Goal: Task Accomplishment & Management: Manage account settings

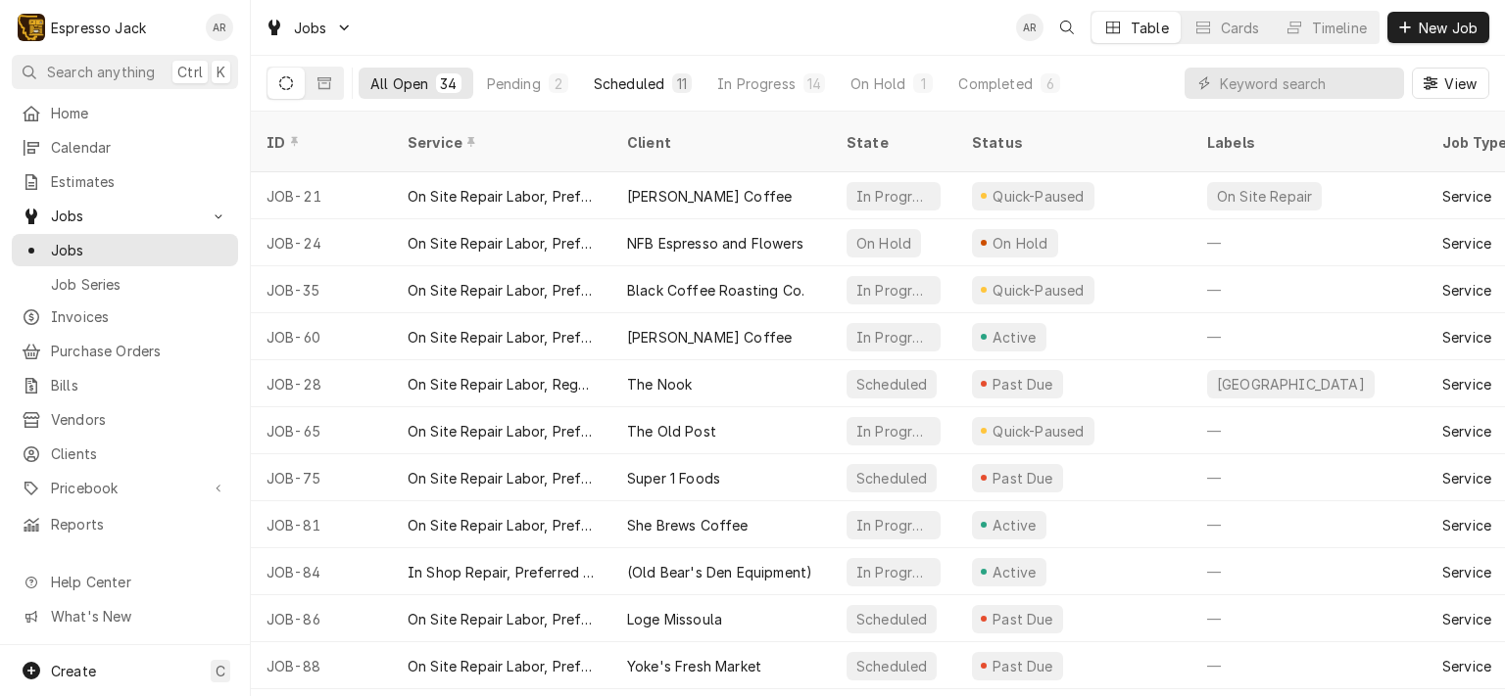
click at [606, 88] on div "Scheduled" at bounding box center [629, 83] width 71 height 21
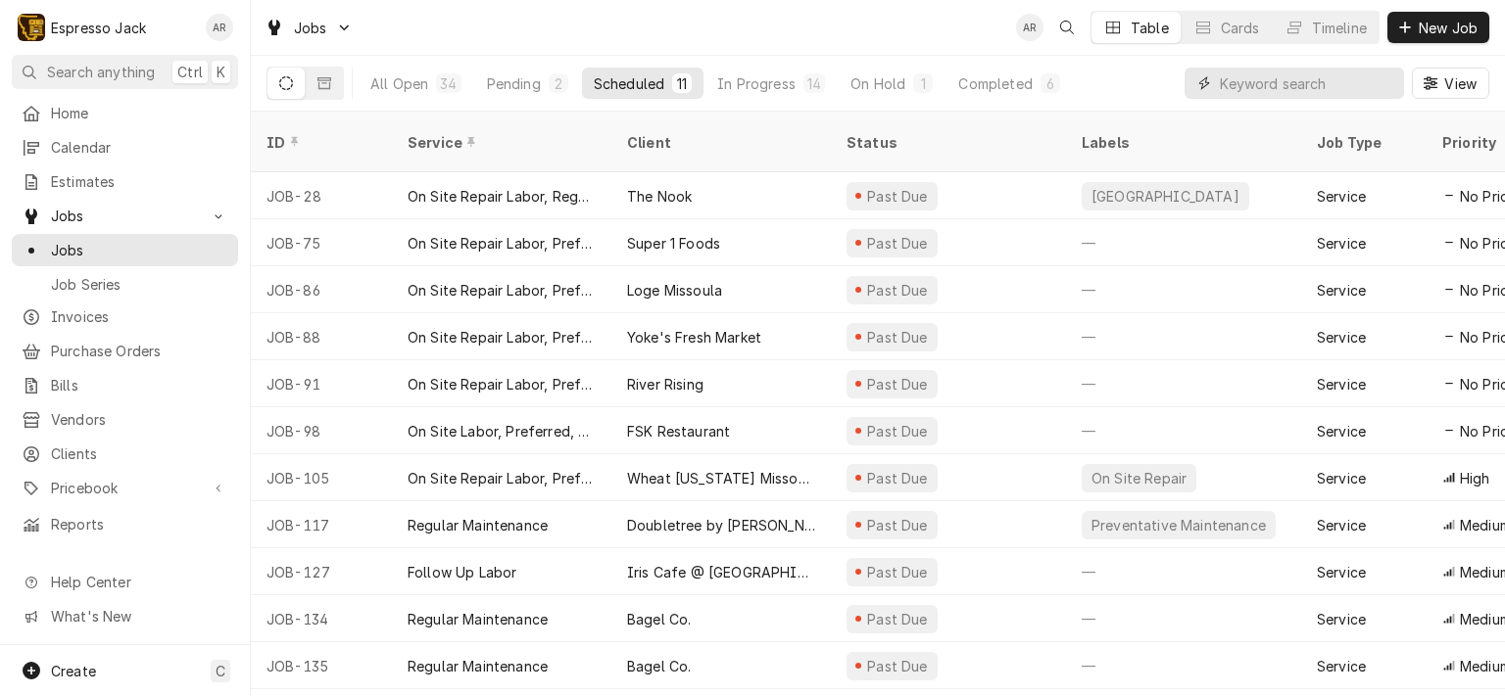
click at [1284, 88] on input "Dynamic Content Wrapper" at bounding box center [1307, 83] width 174 height 31
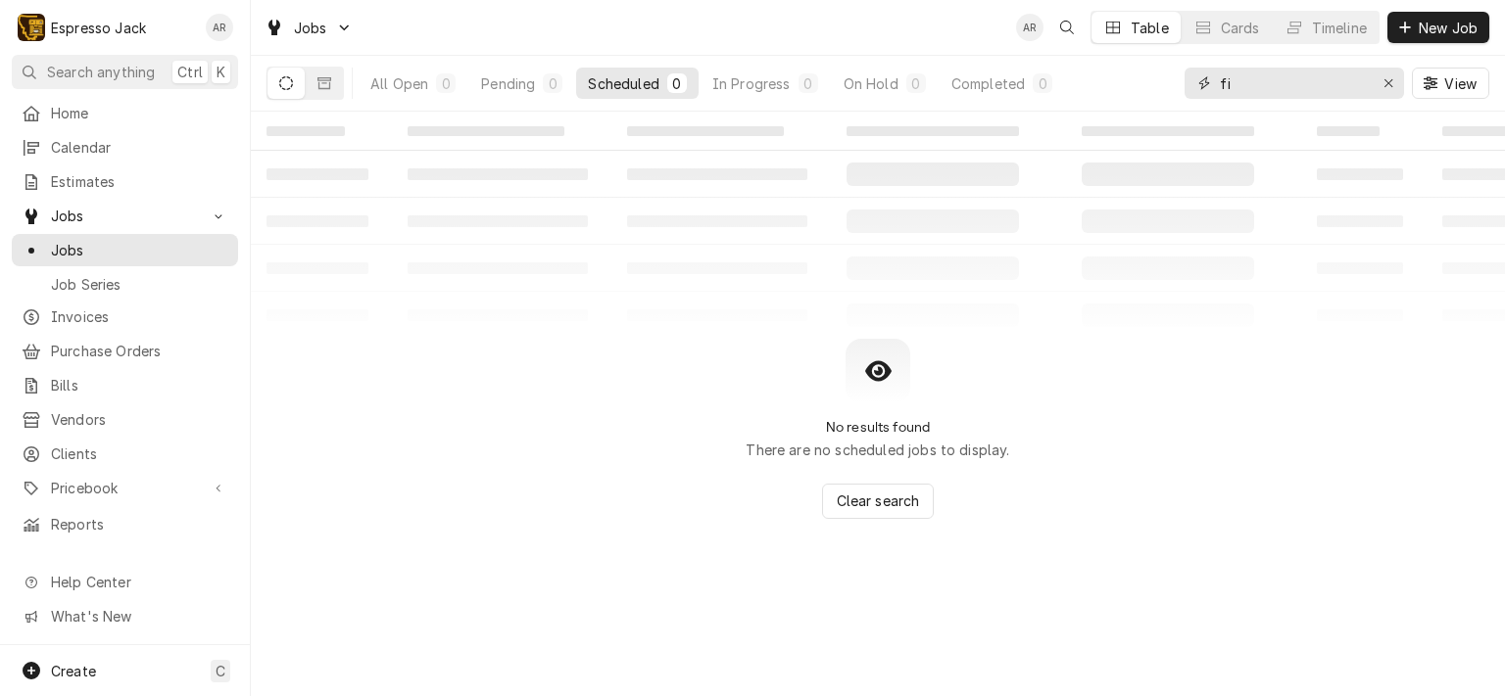
type input "f"
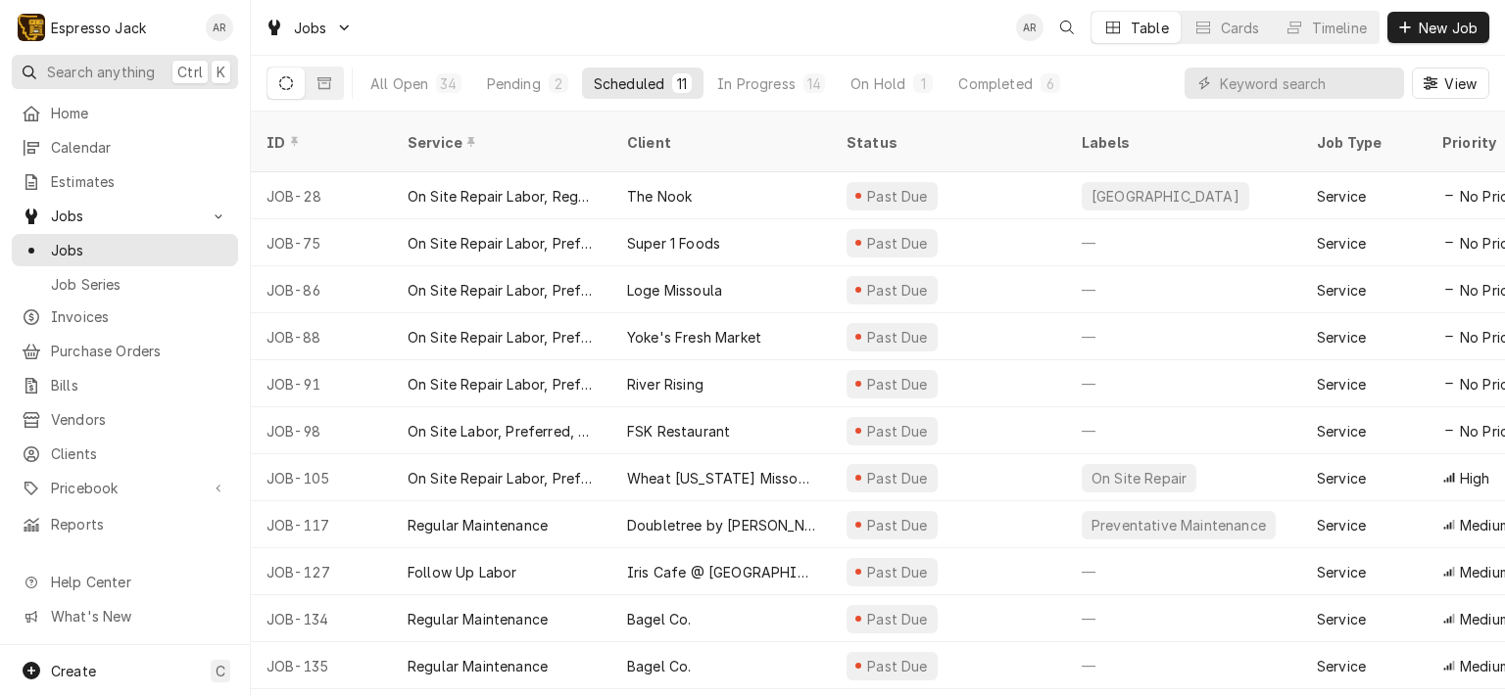
click at [111, 66] on span "Search anything" at bounding box center [101, 72] width 108 height 21
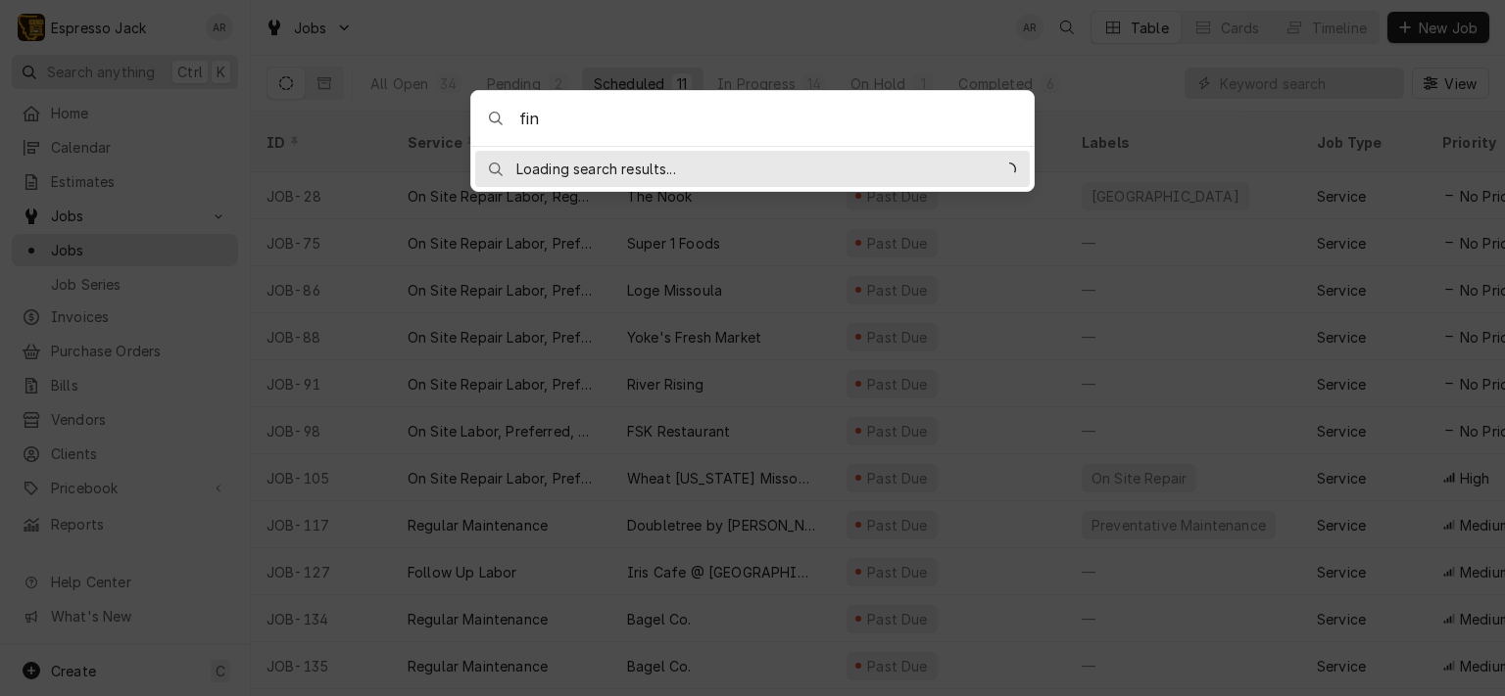
type input "finn"
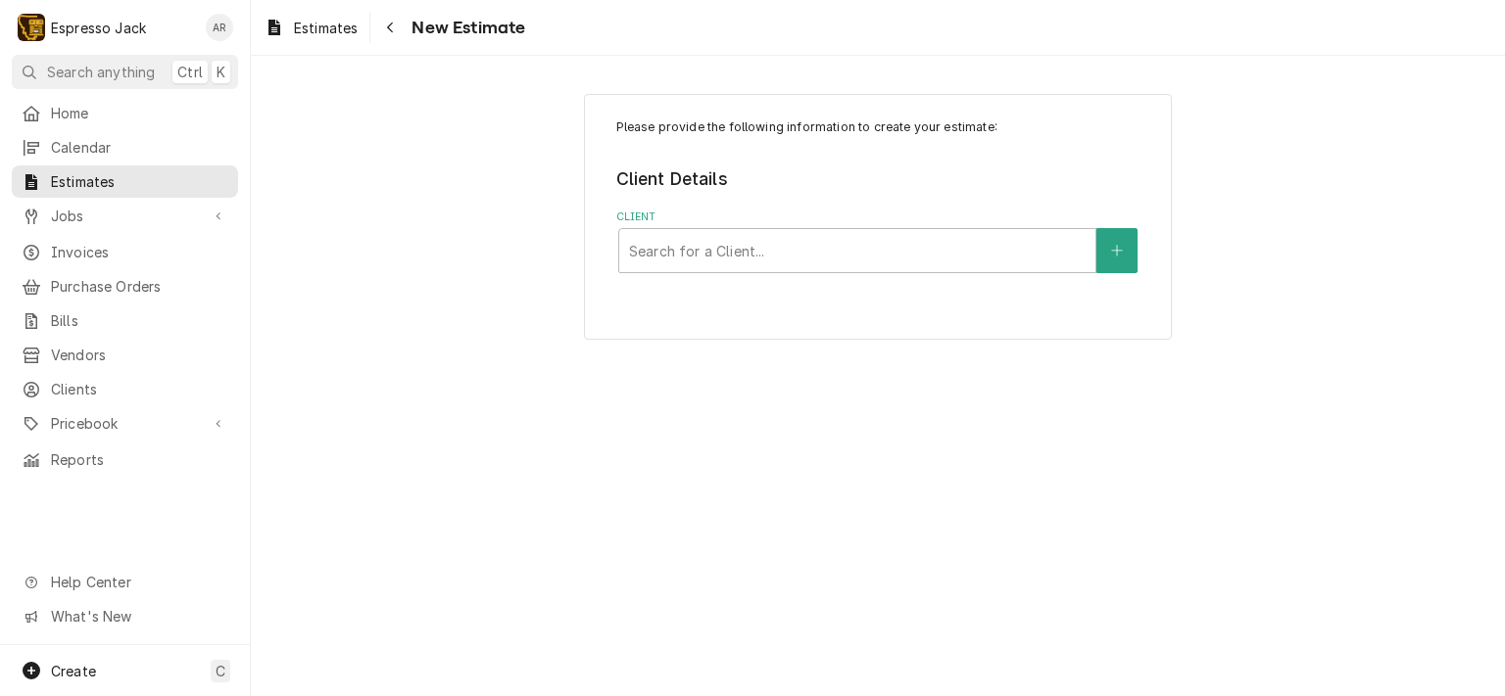
click at [111, 66] on span "Search anything" at bounding box center [101, 72] width 108 height 21
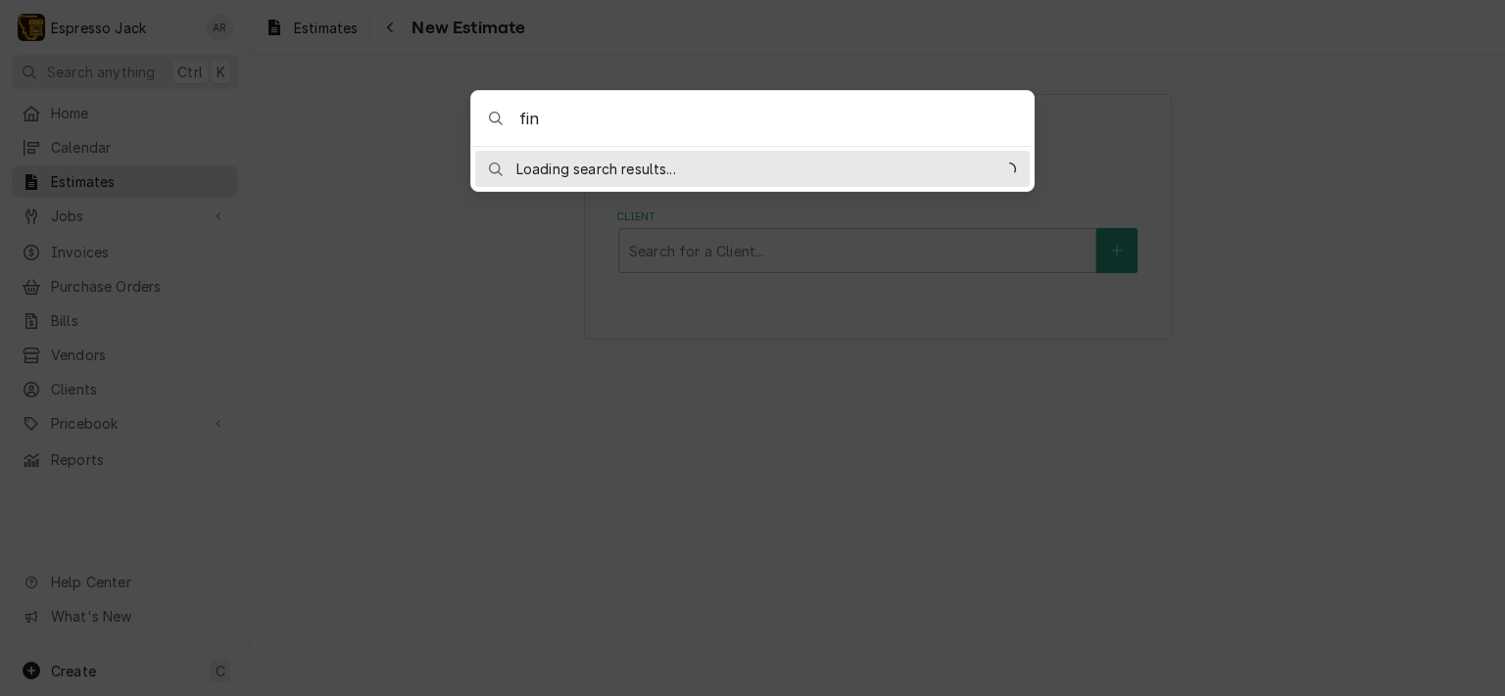
type input "finn"
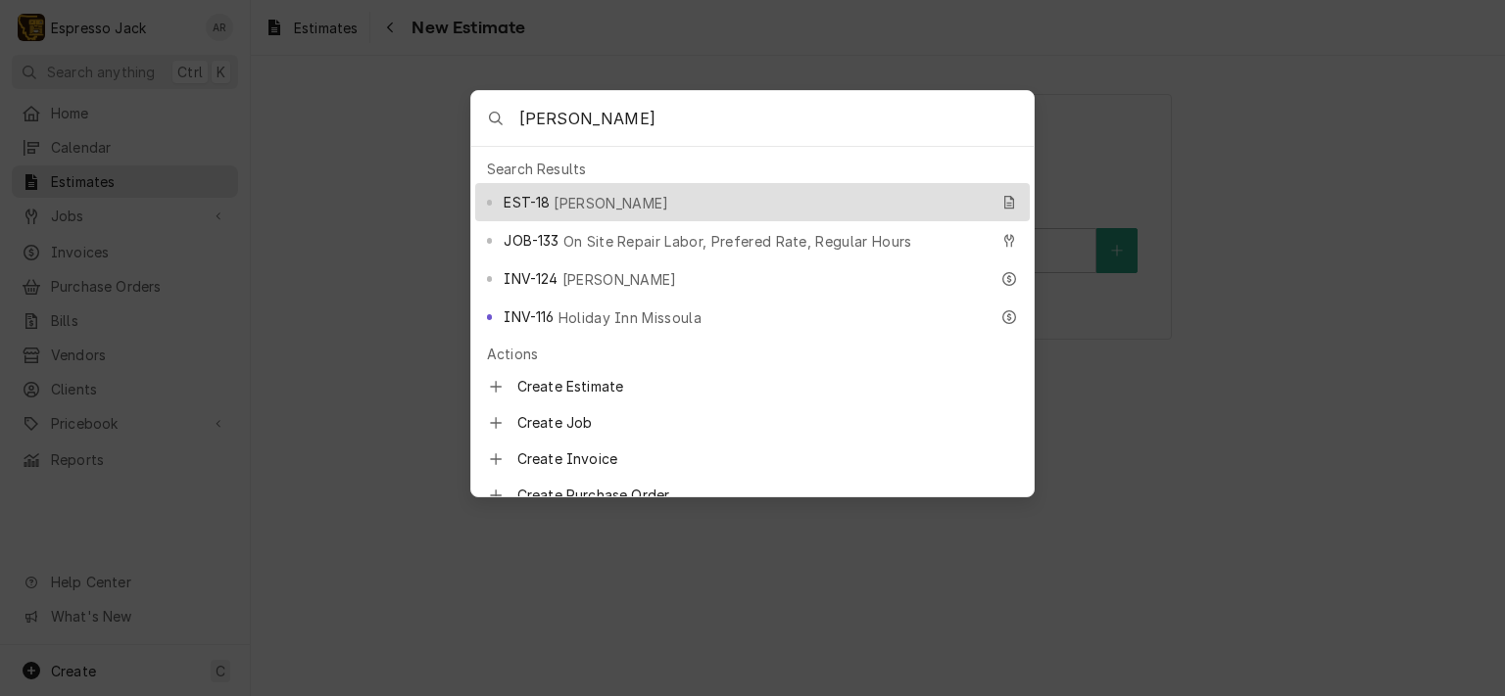
click at [458, 249] on div at bounding box center [752, 348] width 1505 height 696
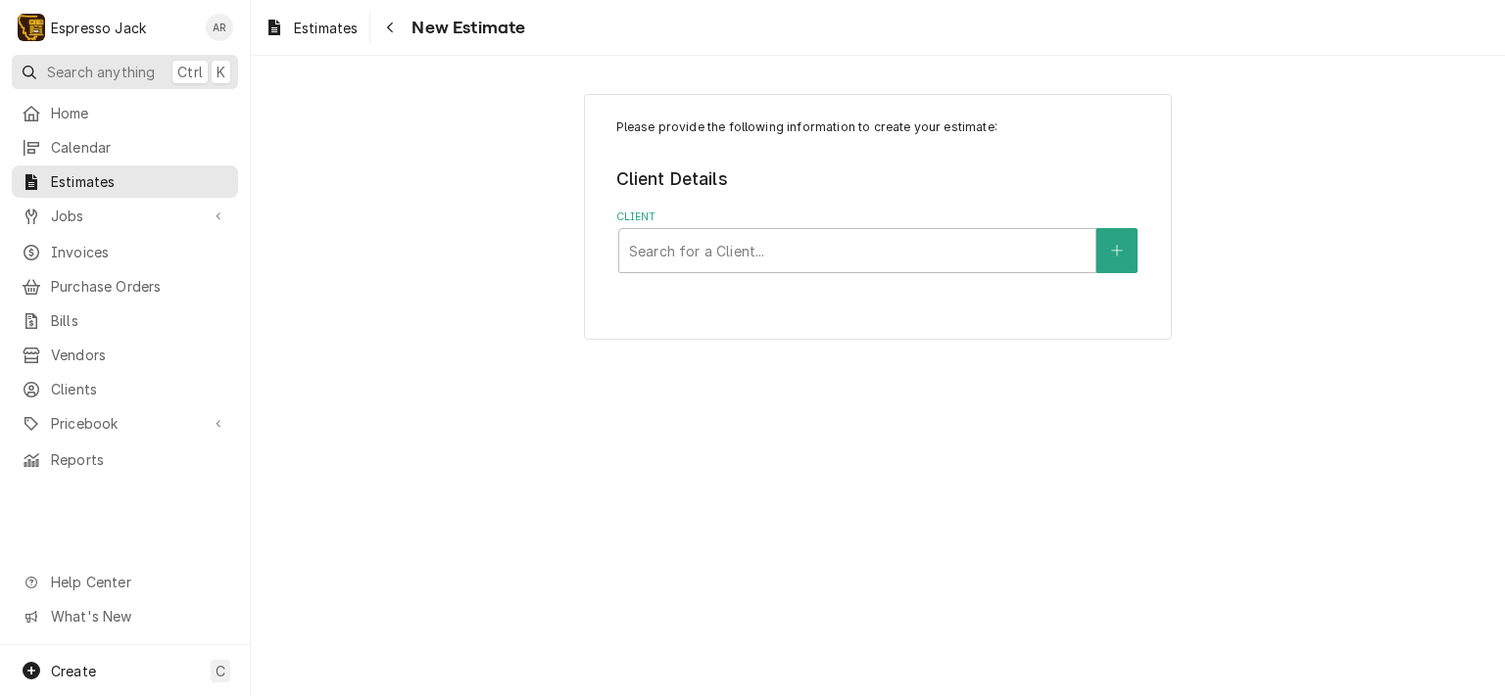
click at [114, 71] on span "Search anything" at bounding box center [101, 72] width 108 height 21
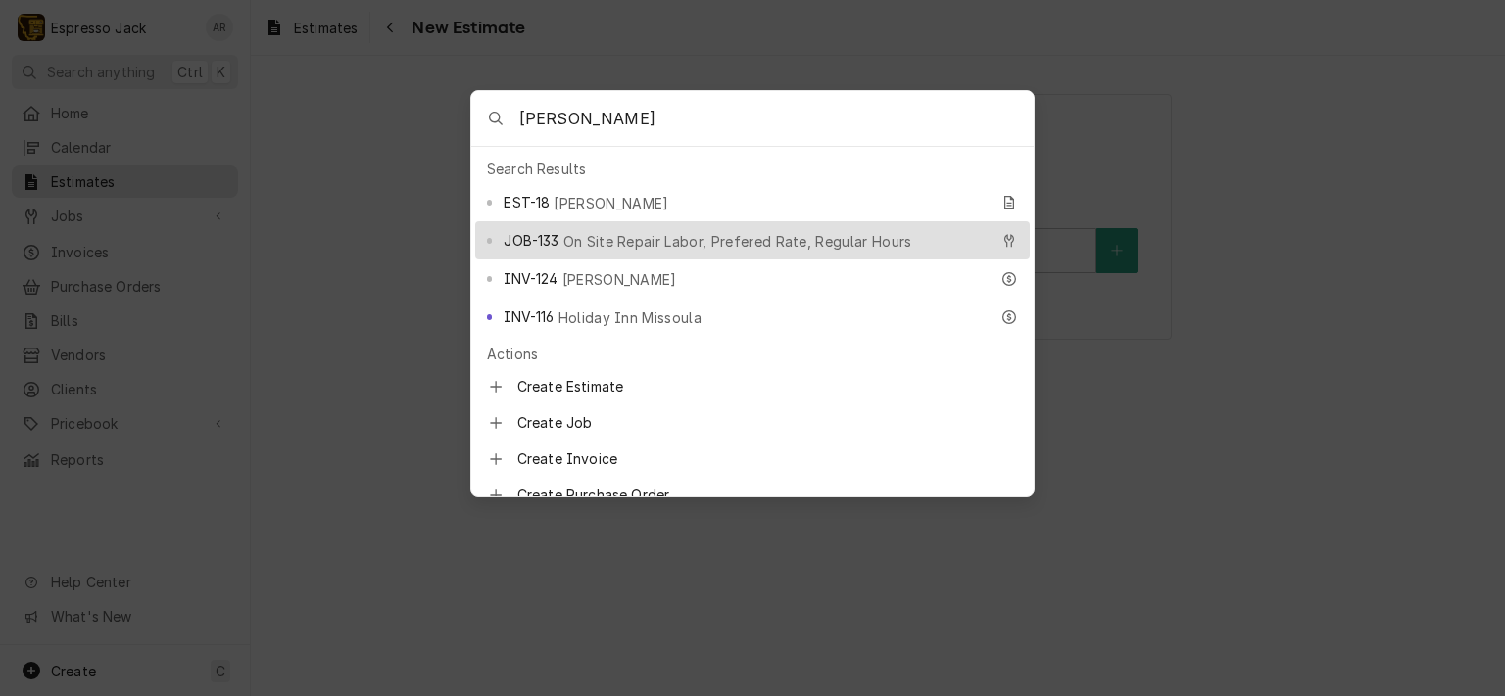
type input "[PERSON_NAME]"
click at [570, 231] on span "On Site Repair Labor, Prefered Rate, Regular Hours" at bounding box center [737, 241] width 349 height 21
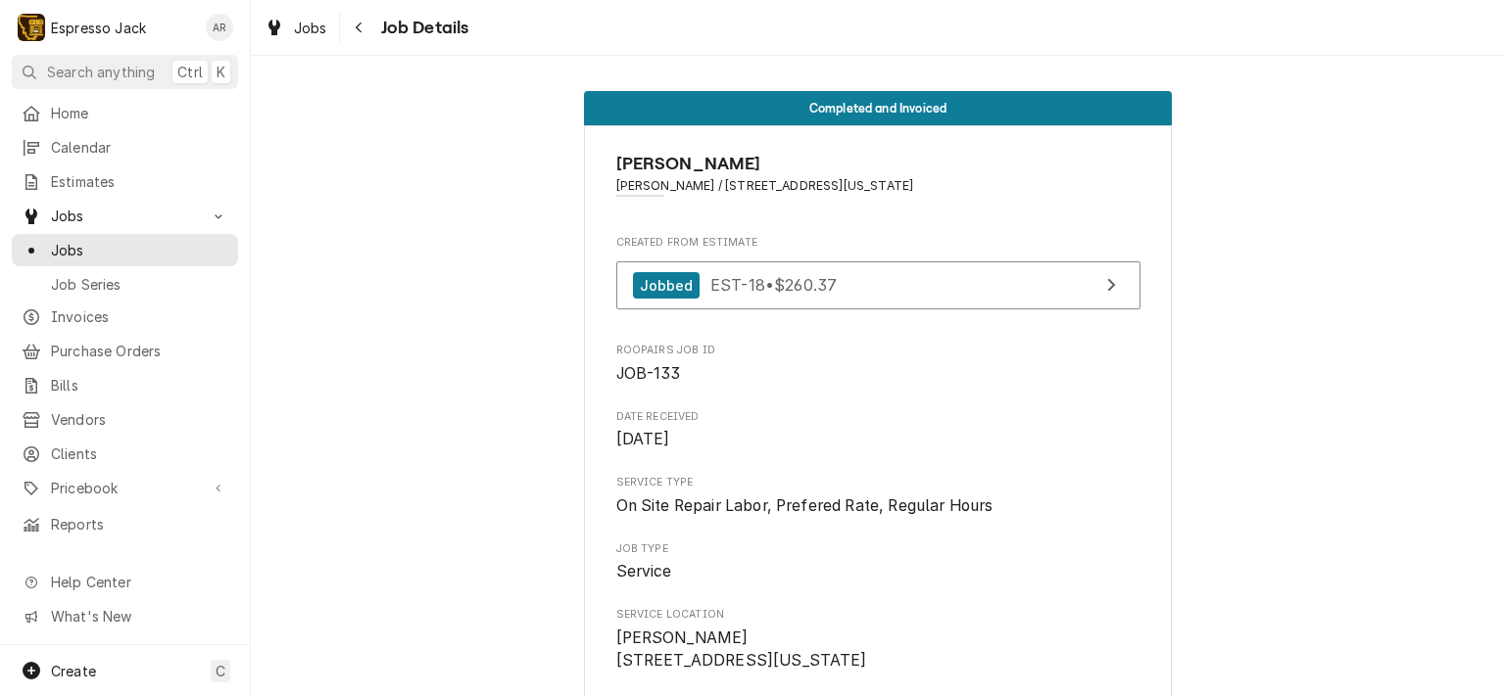
click at [64, 213] on span "Jobs" at bounding box center [125, 216] width 148 height 21
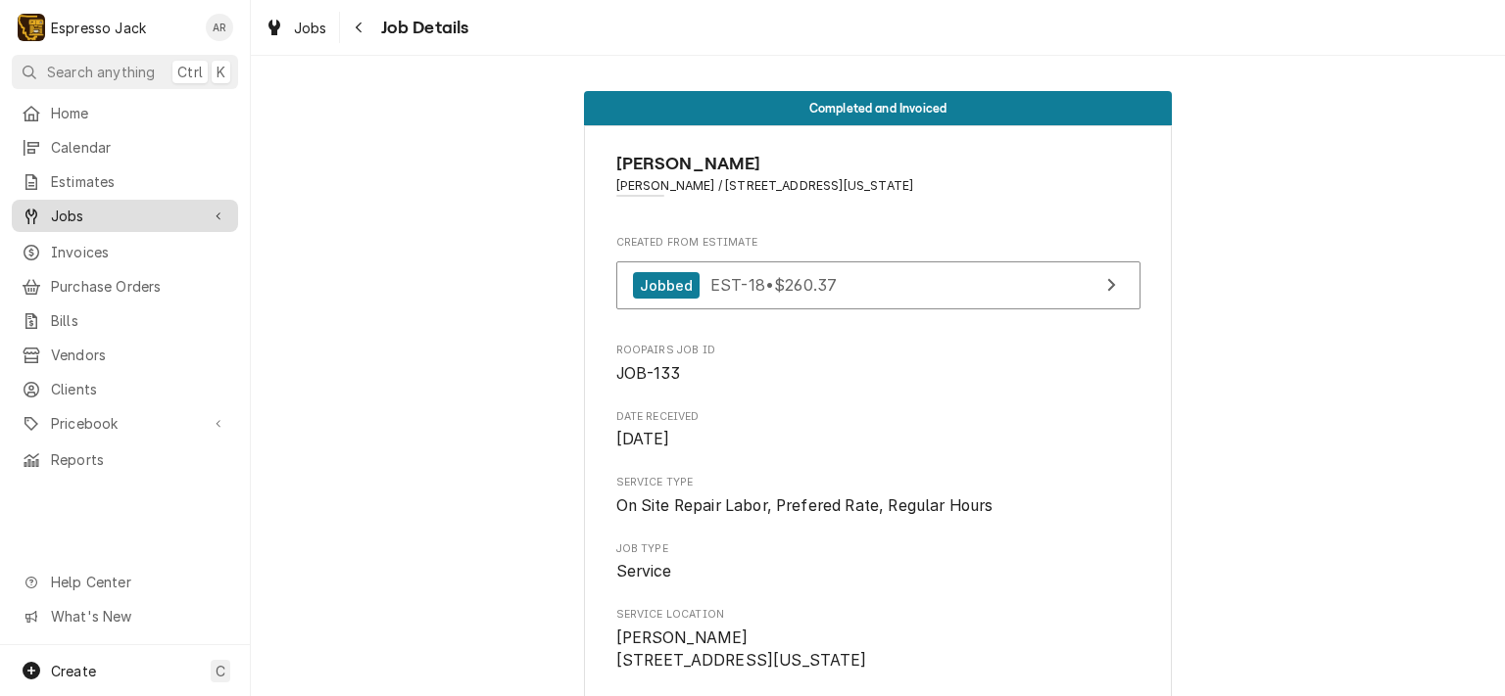
click at [70, 211] on span "Jobs" at bounding box center [125, 216] width 148 height 21
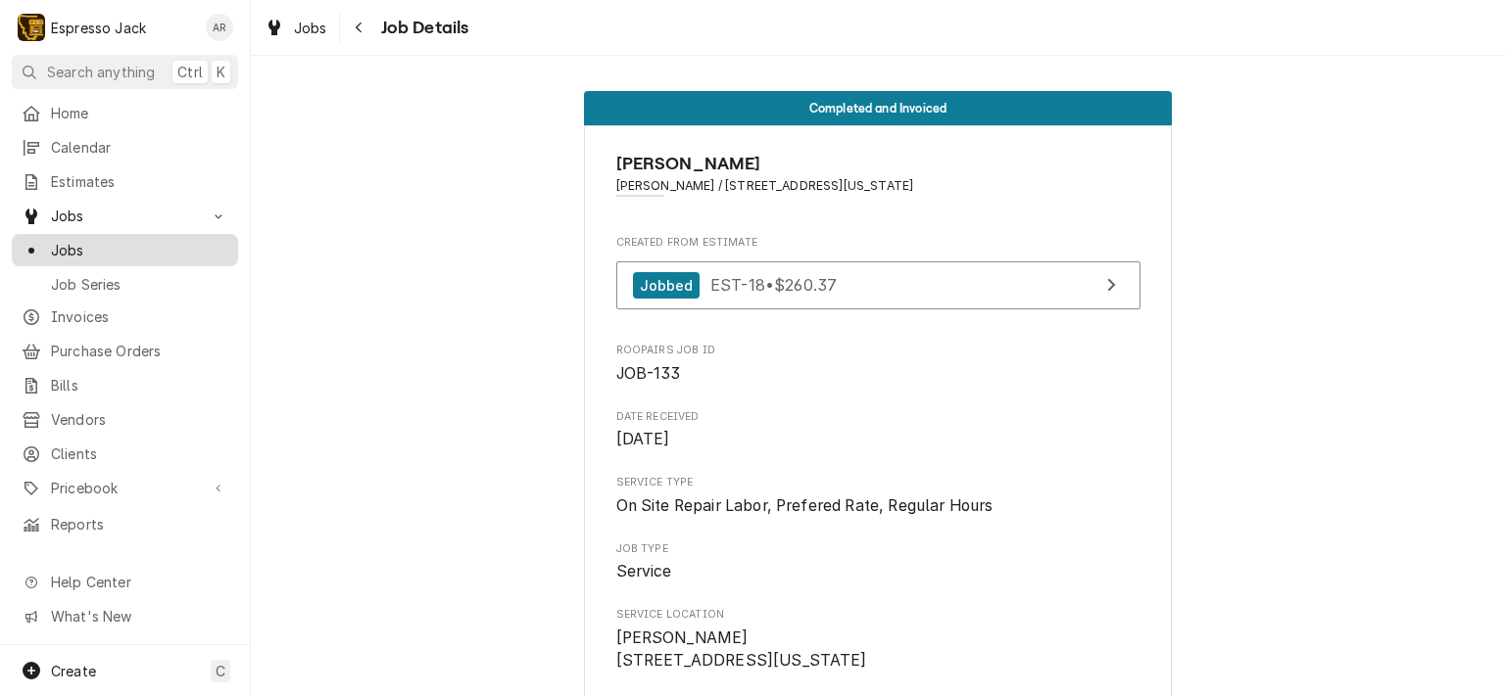
click at [77, 244] on span "Jobs" at bounding box center [139, 250] width 177 height 21
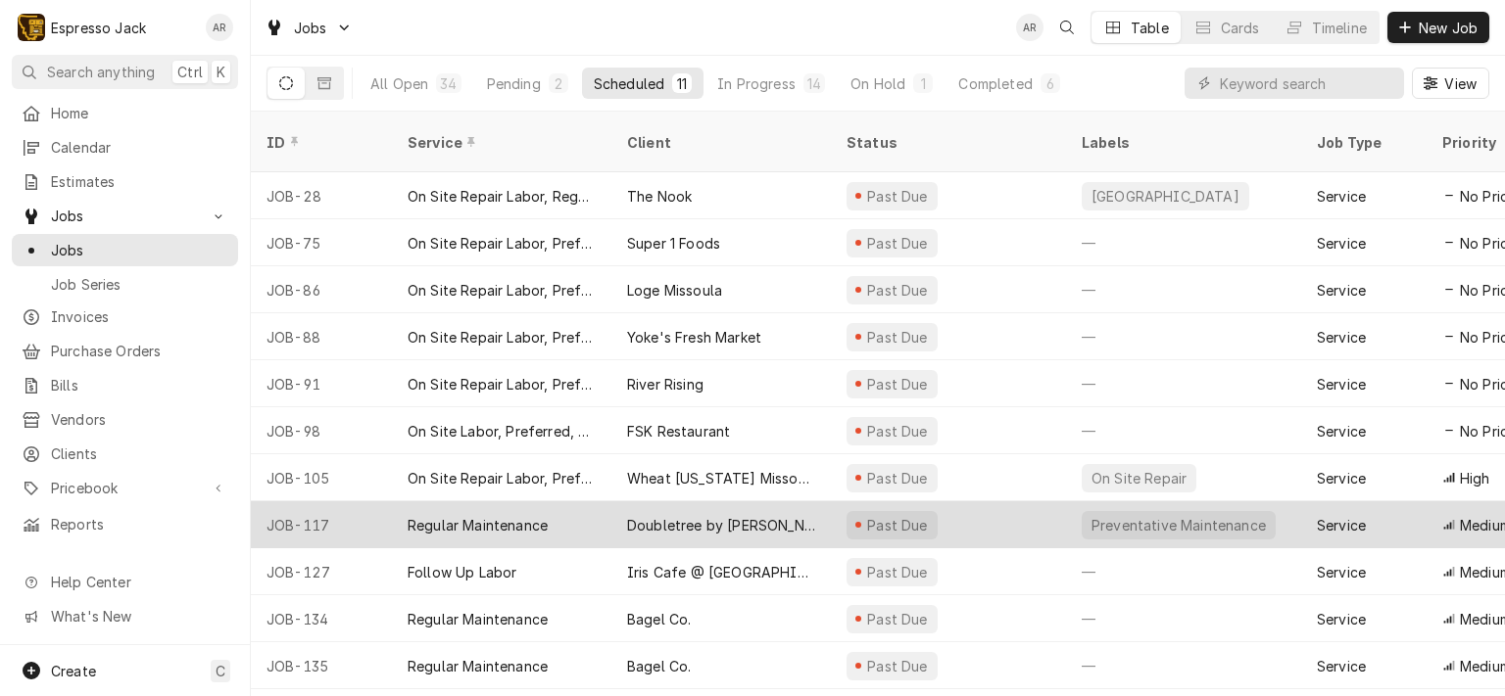
click at [741, 515] on div "Doubletree by [PERSON_NAME]" at bounding box center [721, 525] width 188 height 21
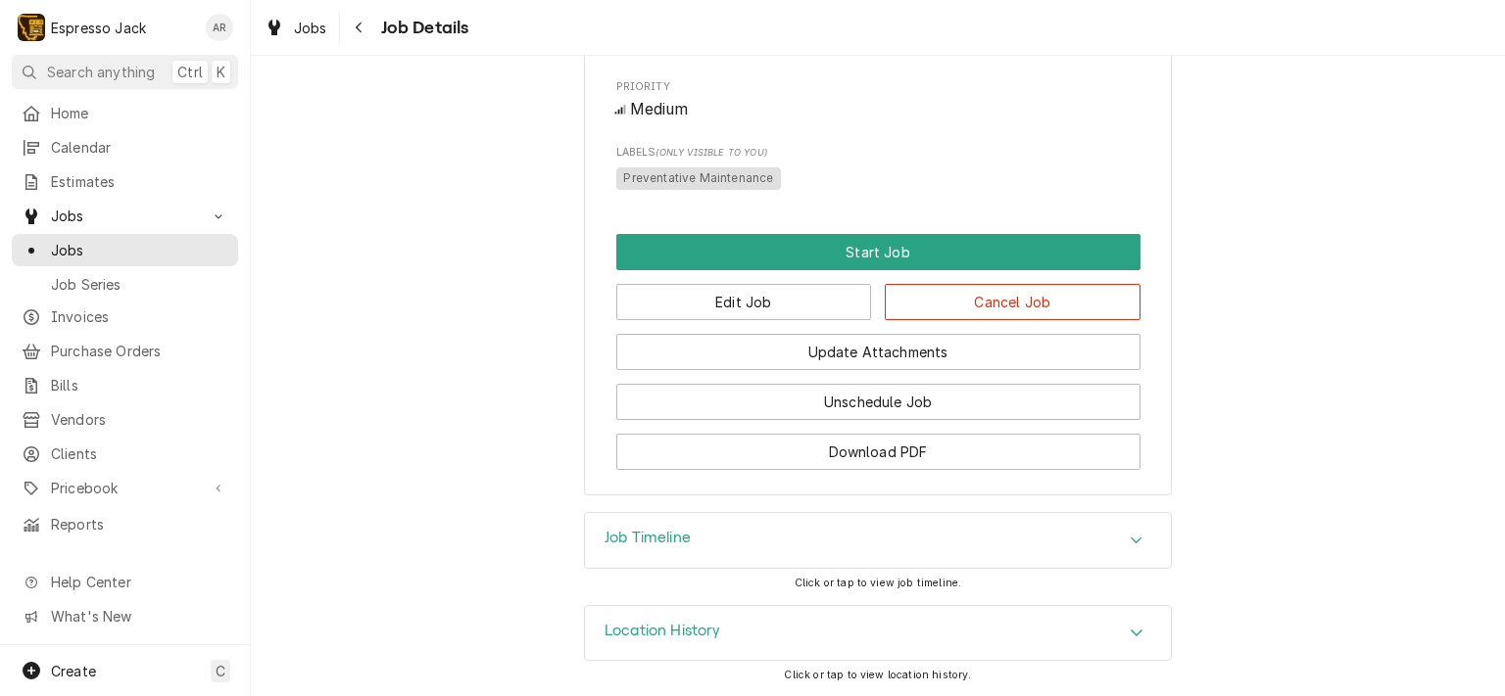
scroll to position [940, 0]
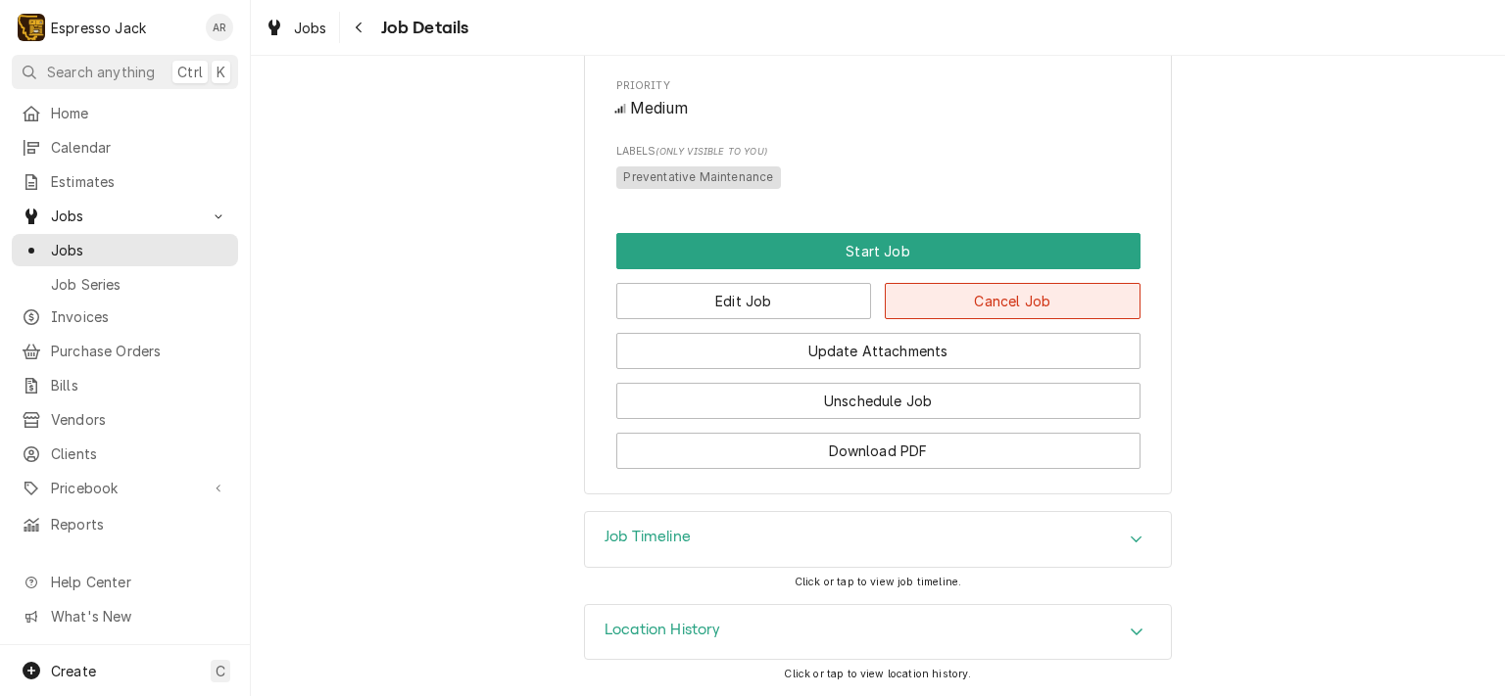
click at [1010, 313] on button "Cancel Job" at bounding box center [1013, 301] width 256 height 36
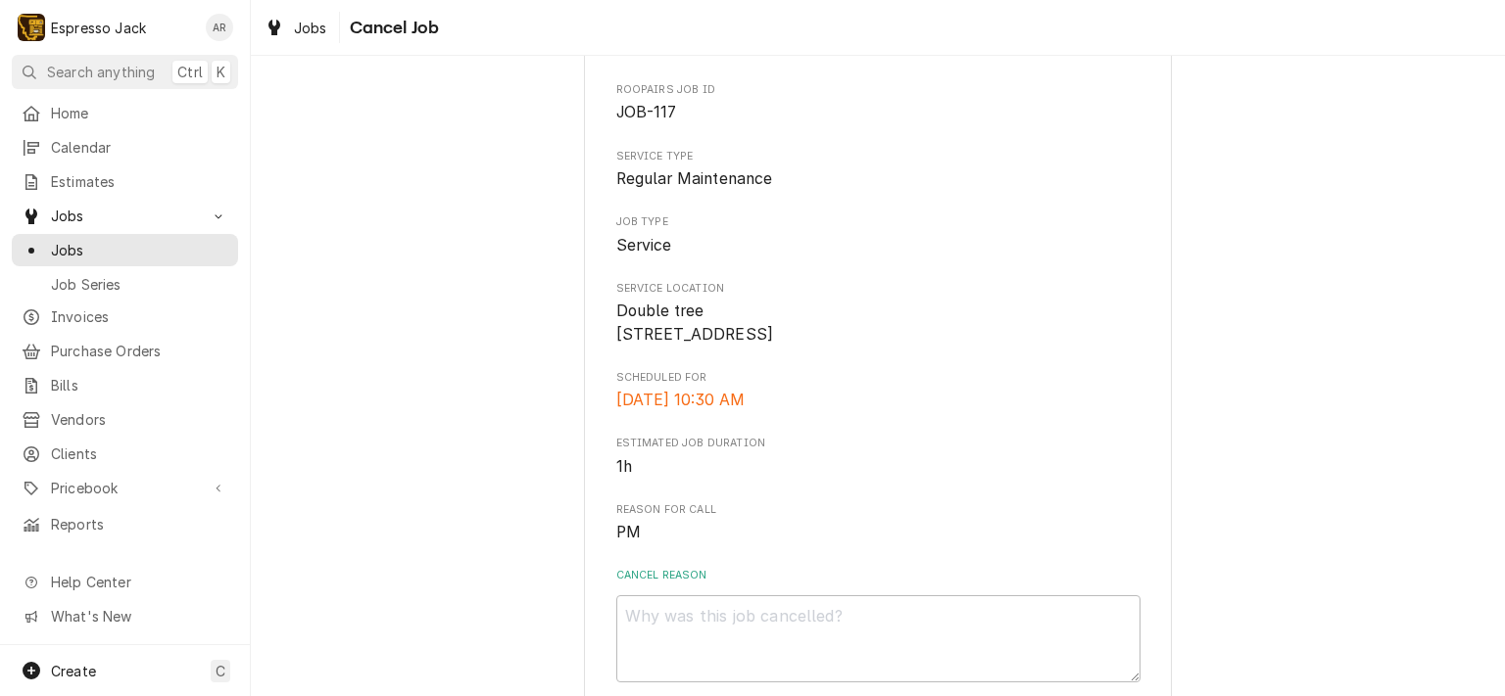
scroll to position [212, 0]
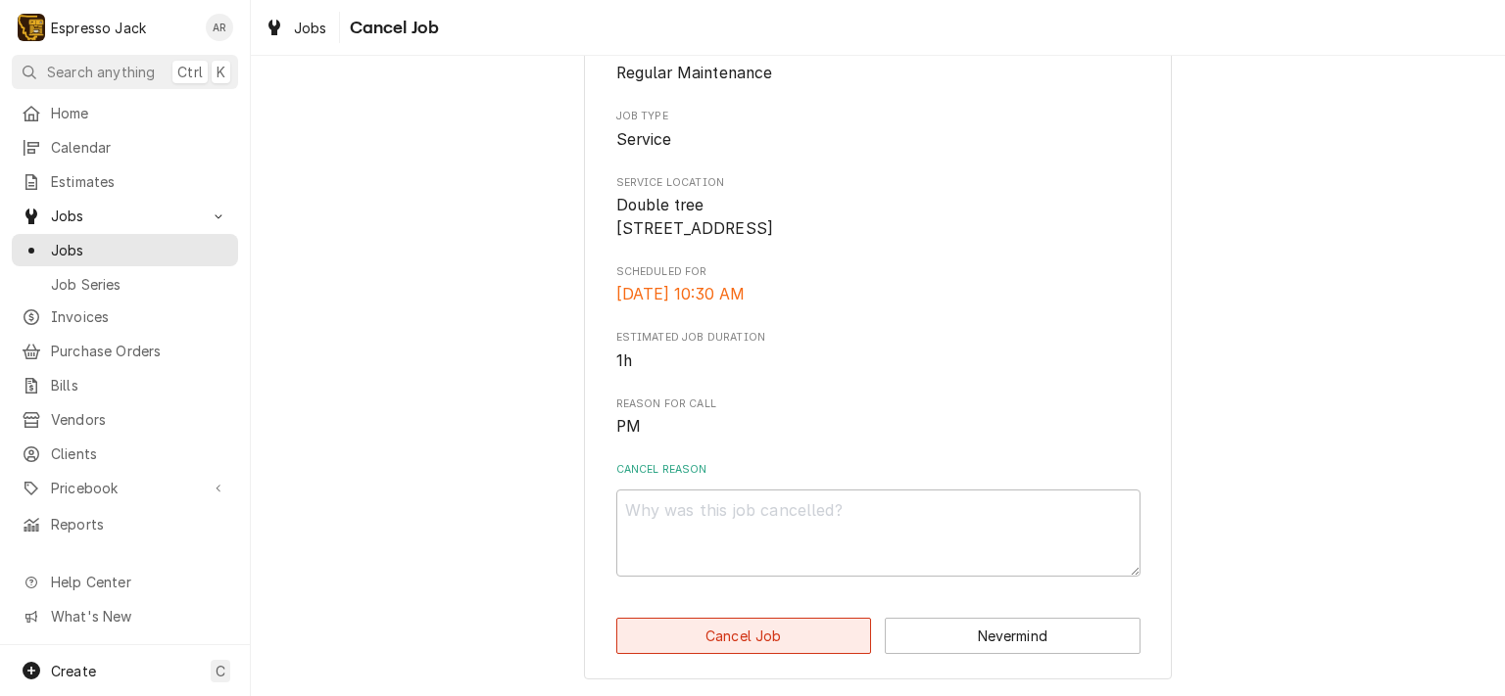
click at [771, 632] on button "Cancel Job" at bounding box center [744, 636] width 256 height 36
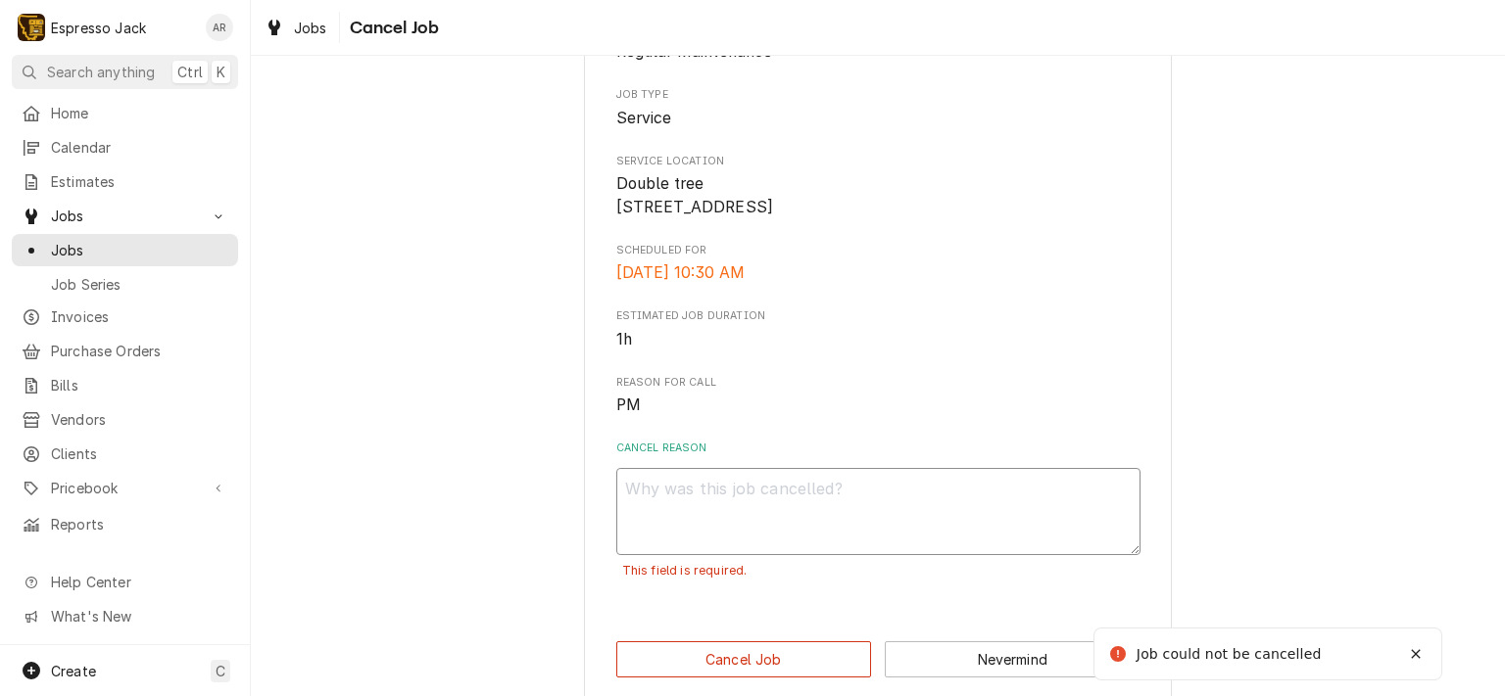
click at [737, 512] on textarea "Cancel Reason" at bounding box center [878, 512] width 524 height 88
type textarea "x"
type textarea "d"
type textarea "x"
type textarea "du"
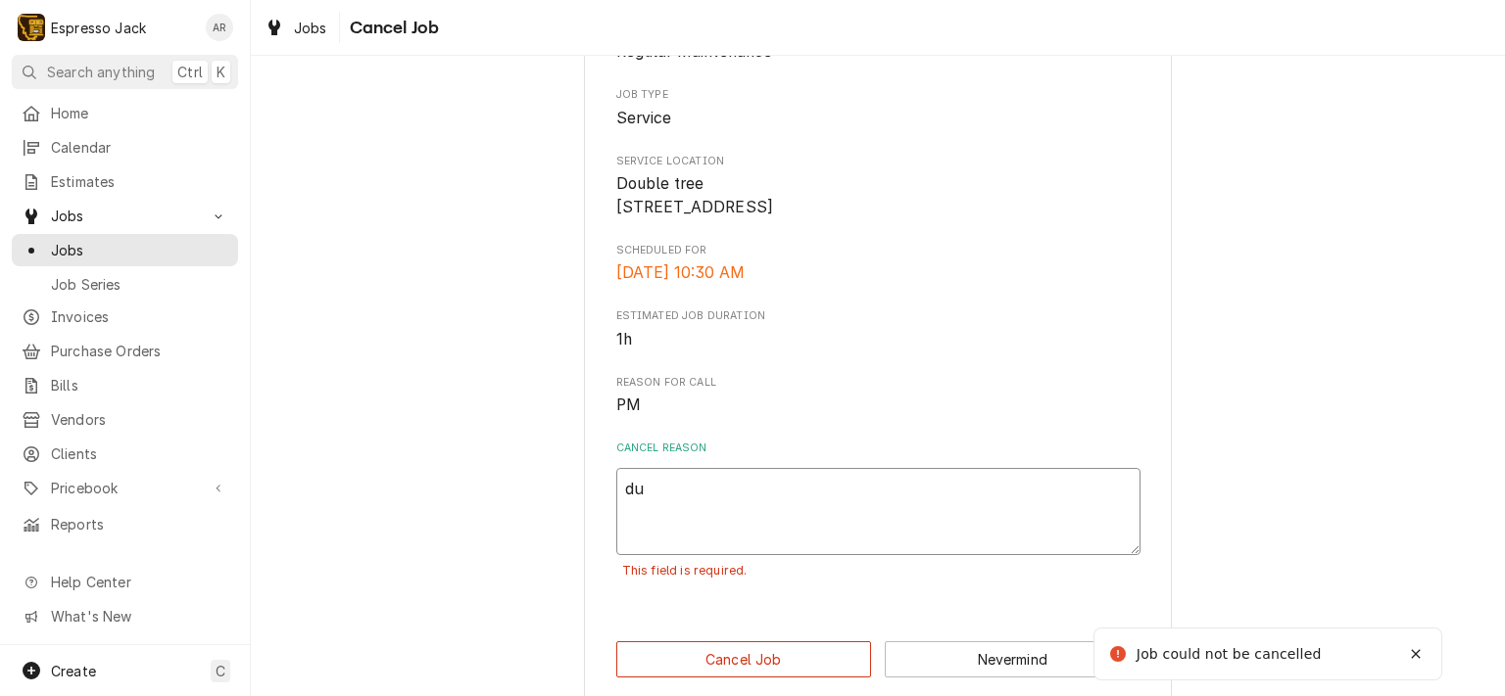
type textarea "x"
type textarea "dup"
type textarea "x"
type textarea "dupl"
type textarea "x"
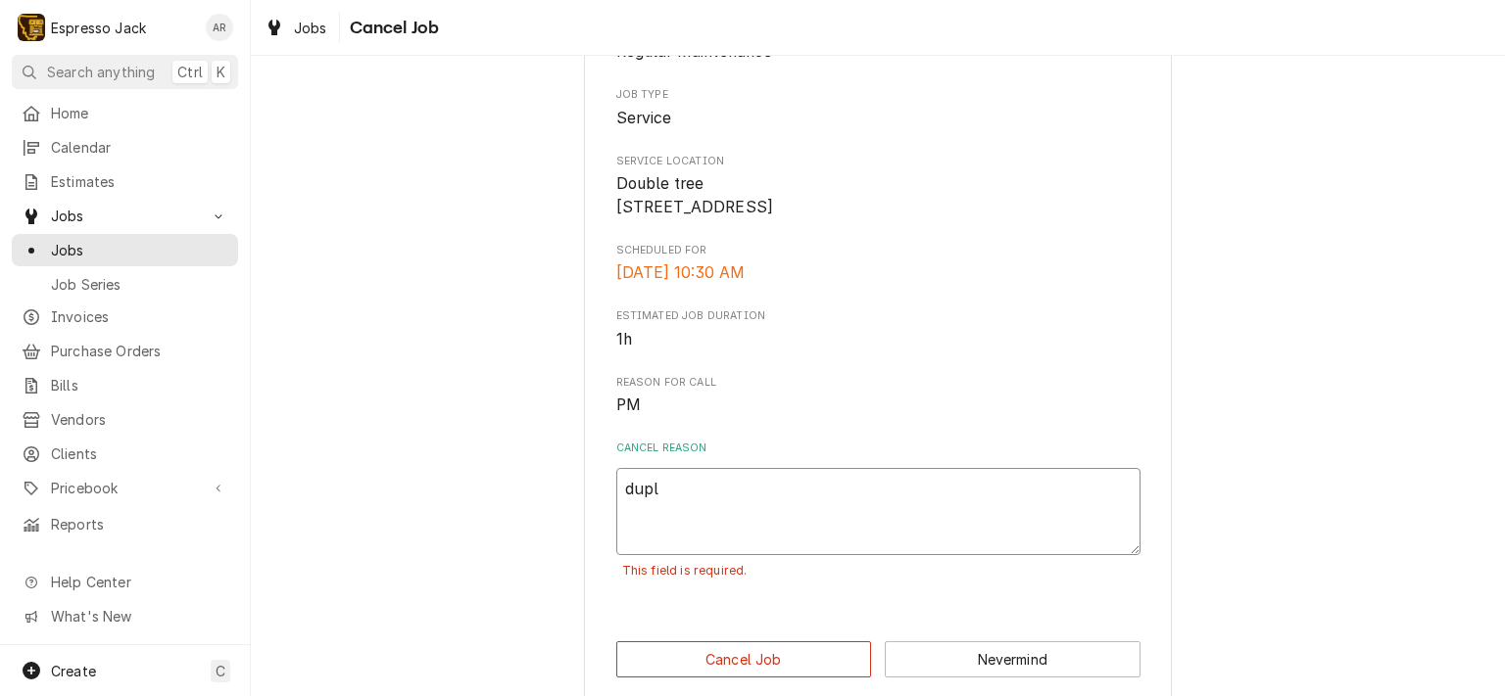
type textarea "dupli"
type textarea "x"
type textarea "duplic"
type textarea "x"
type textarea "duplica"
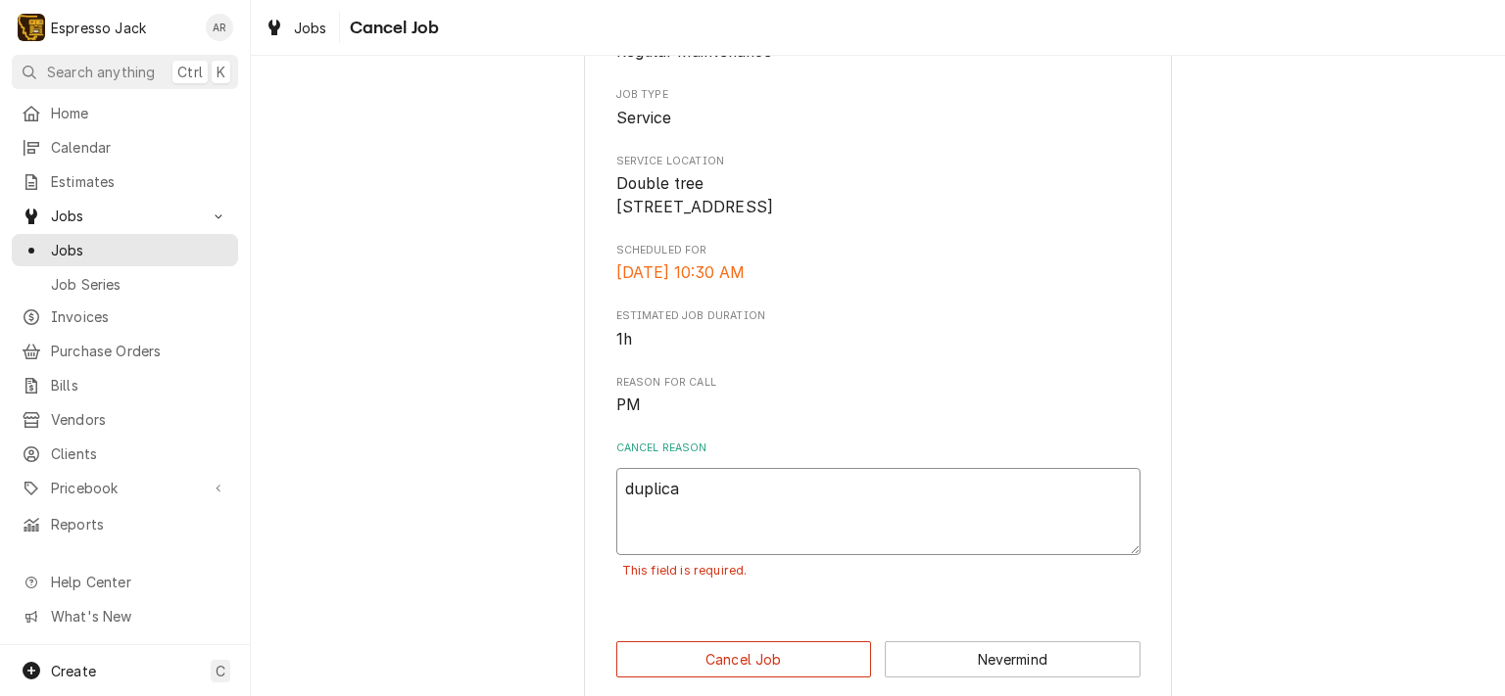
type textarea "x"
type textarea "duplicat"
type textarea "x"
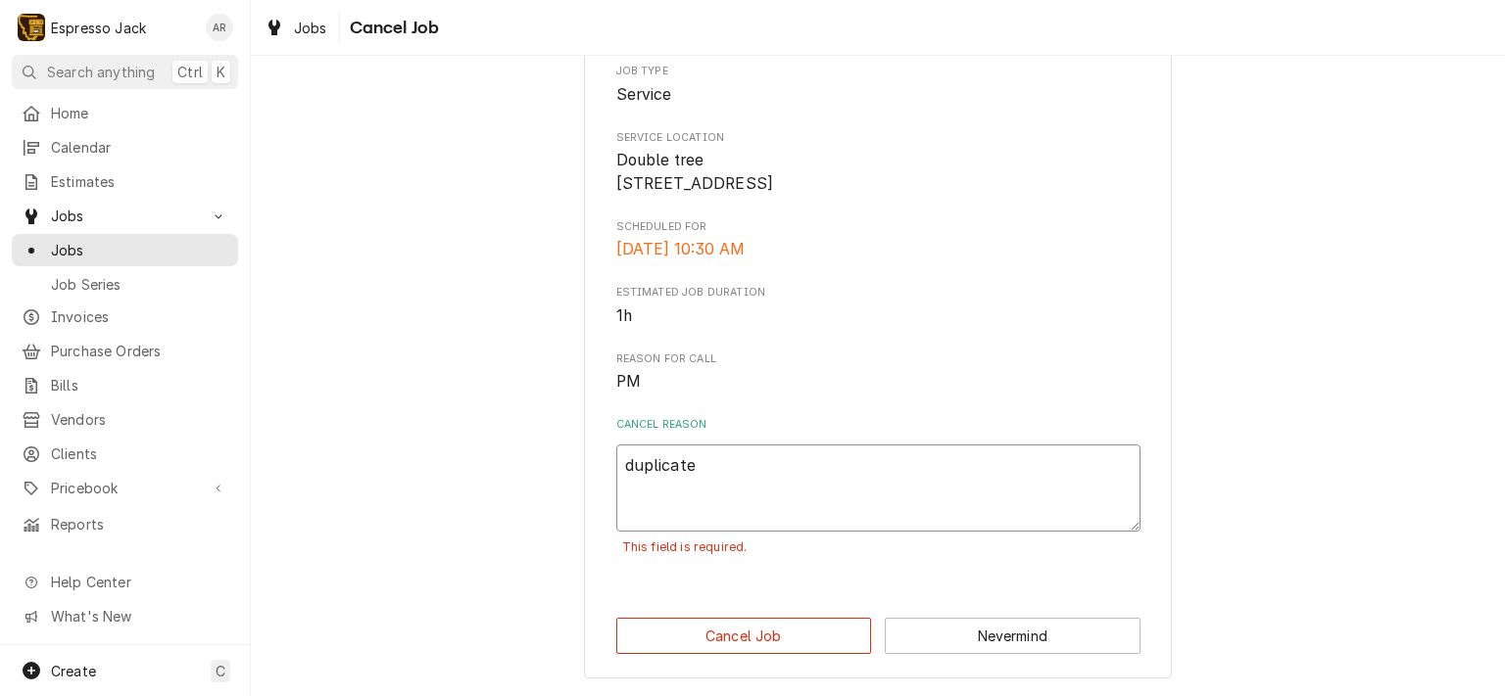
scroll to position [257, 0]
type textarea "duplicate"
click at [785, 630] on button "Cancel Job" at bounding box center [744, 636] width 256 height 36
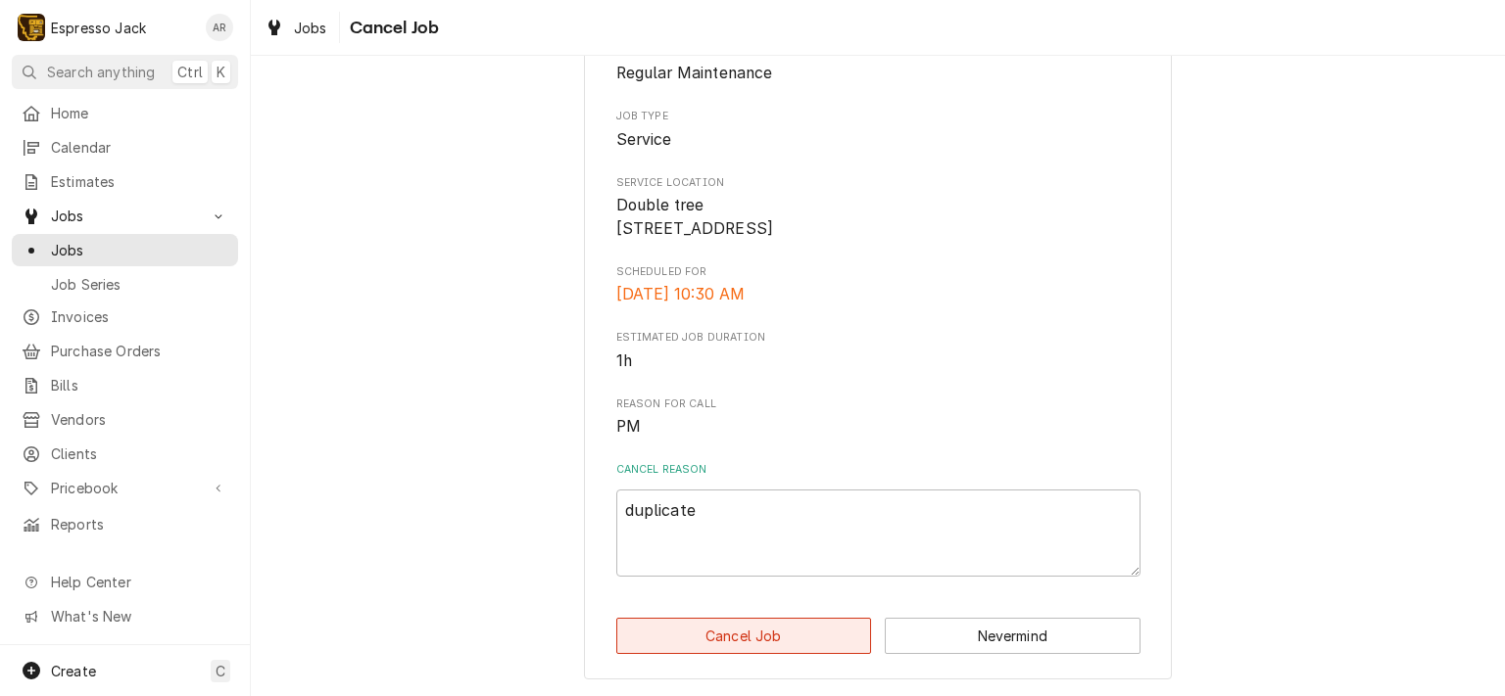
scroll to position [212, 0]
type textarea "x"
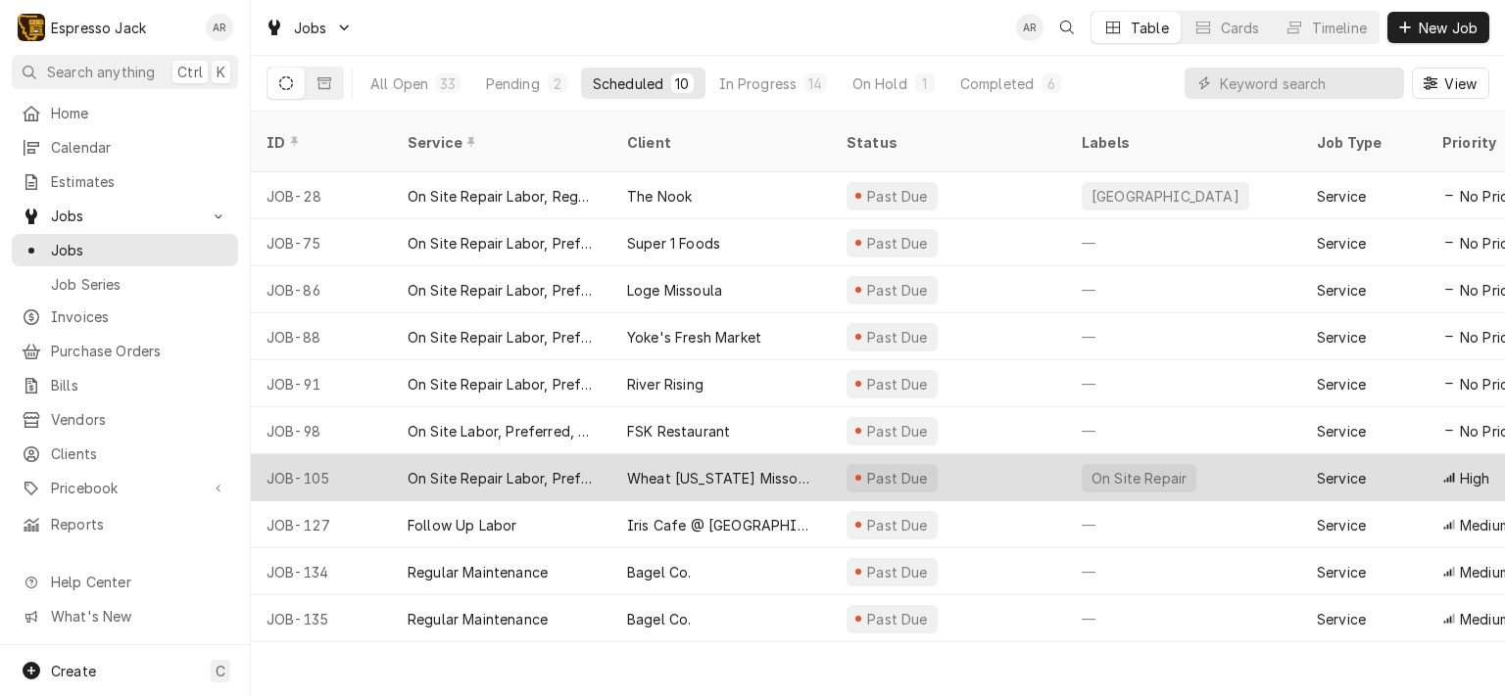
click at [696, 468] on div "Wheat [US_STATE] Missoula (3rd and Reserve)" at bounding box center [721, 478] width 188 height 21
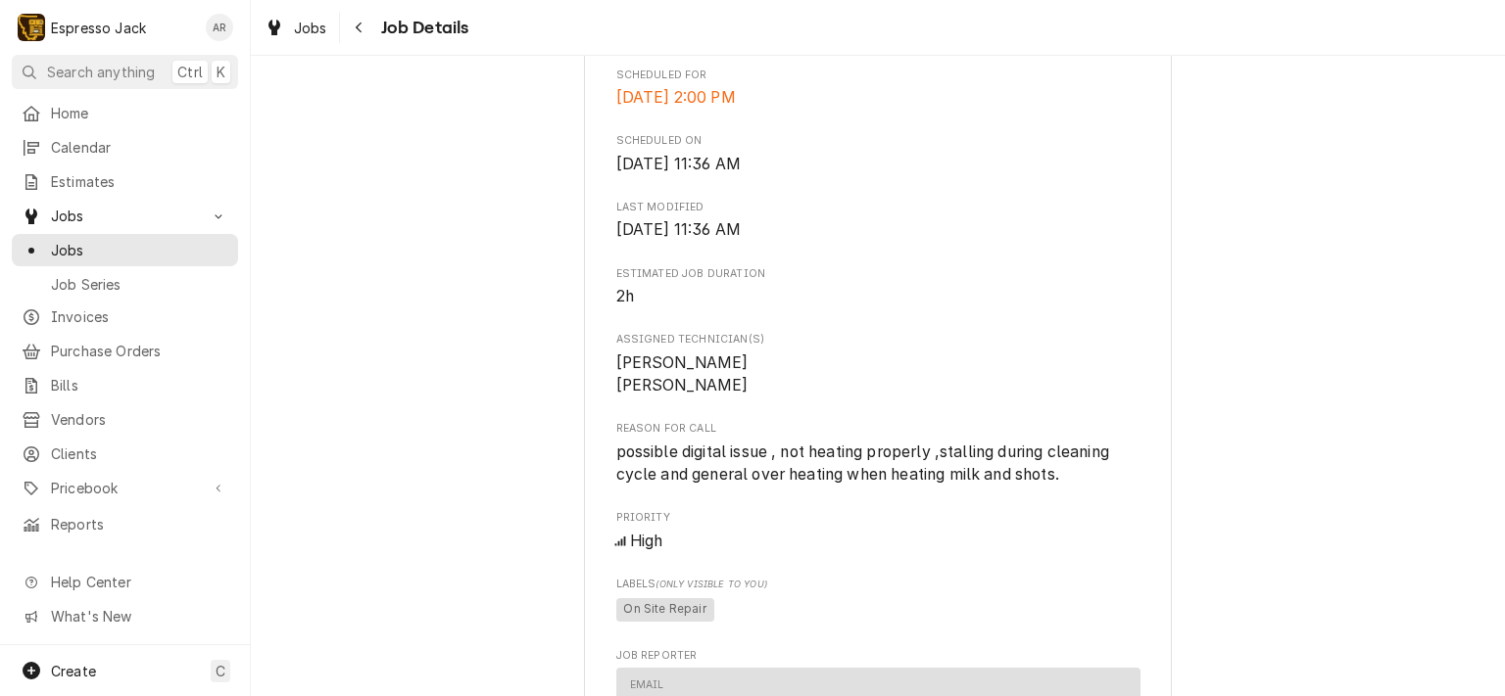
scroll to position [119, 0]
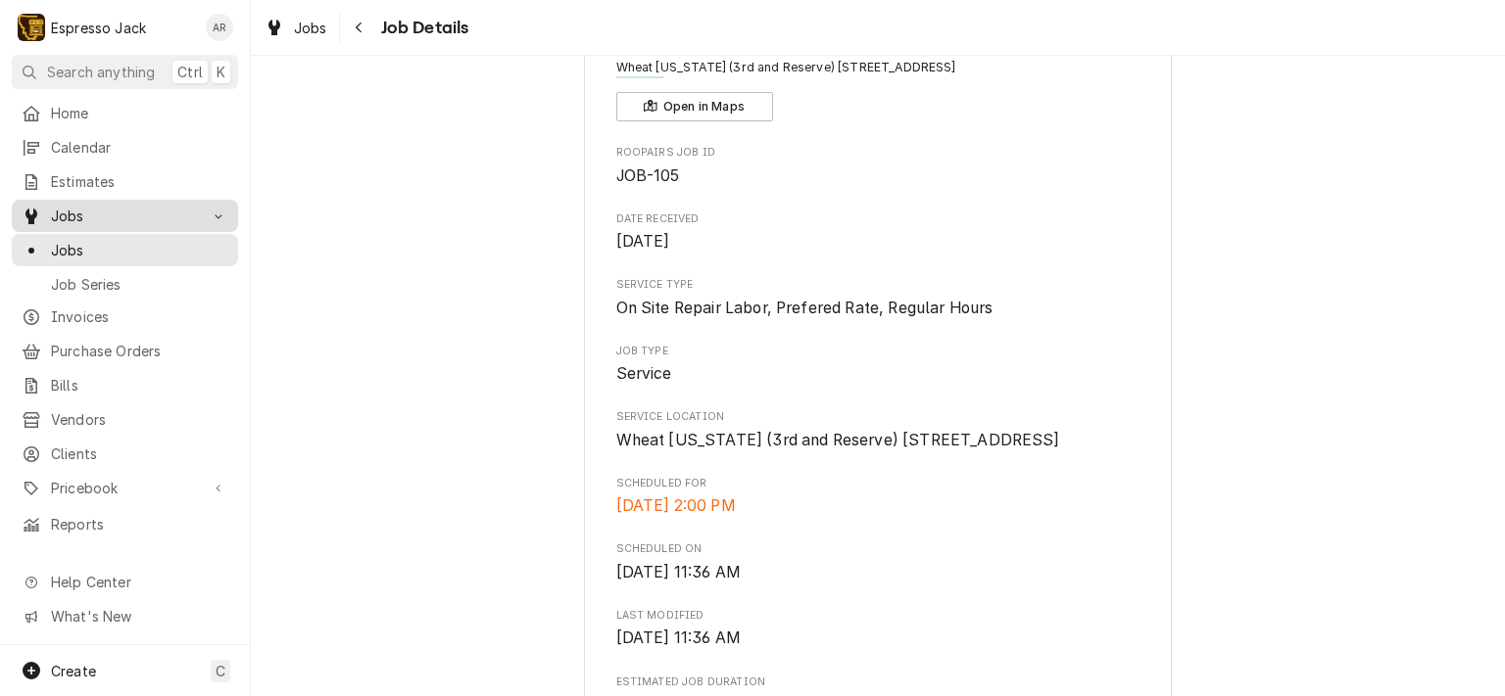
click at [86, 209] on span "Jobs" at bounding box center [125, 216] width 148 height 21
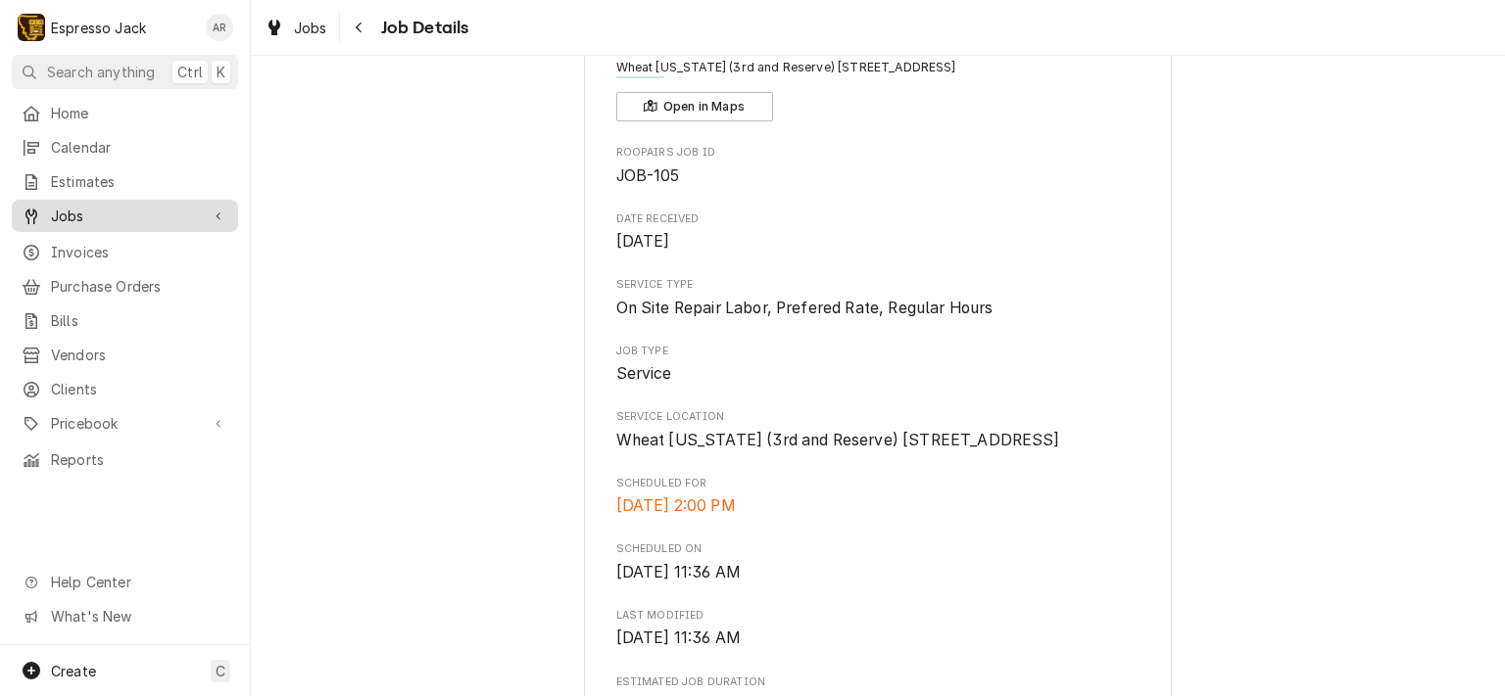
click at [90, 209] on span "Jobs" at bounding box center [125, 216] width 148 height 21
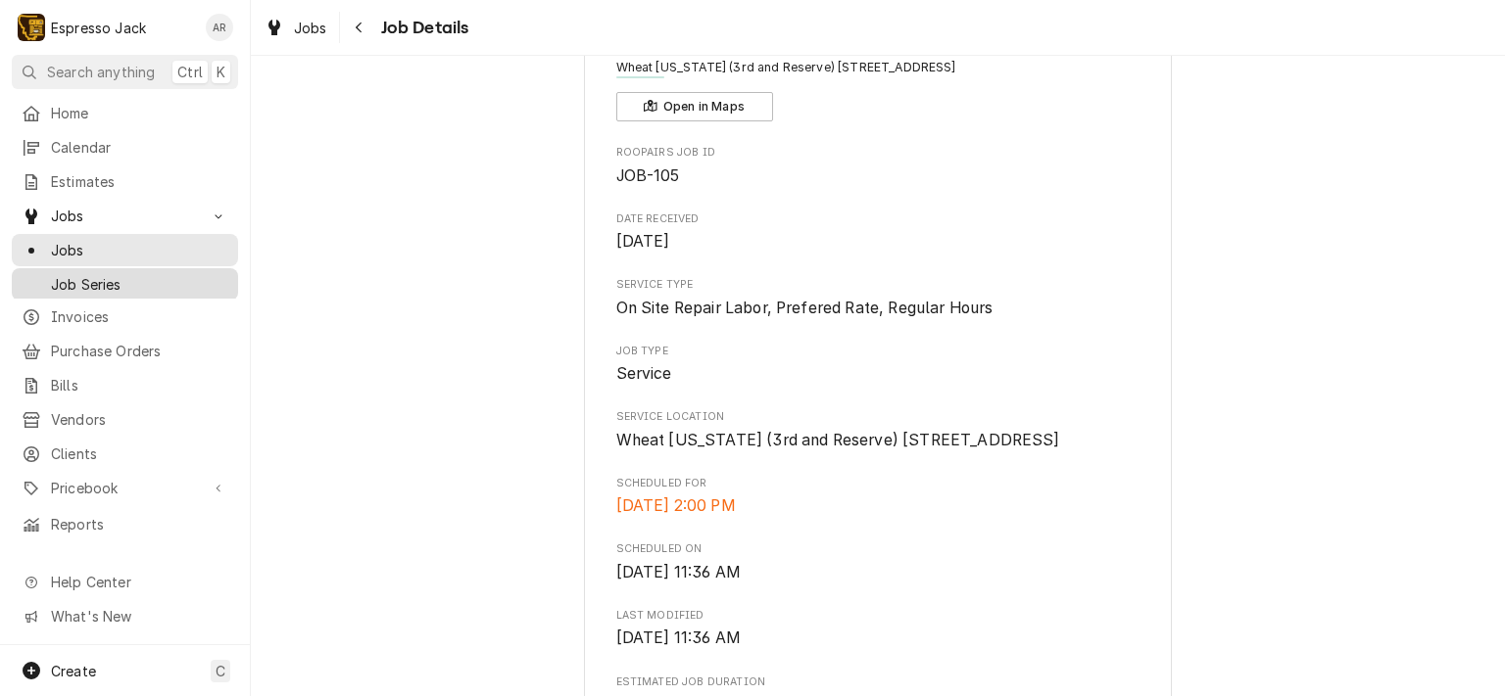
click at [106, 274] on span "Job Series" at bounding box center [139, 284] width 177 height 21
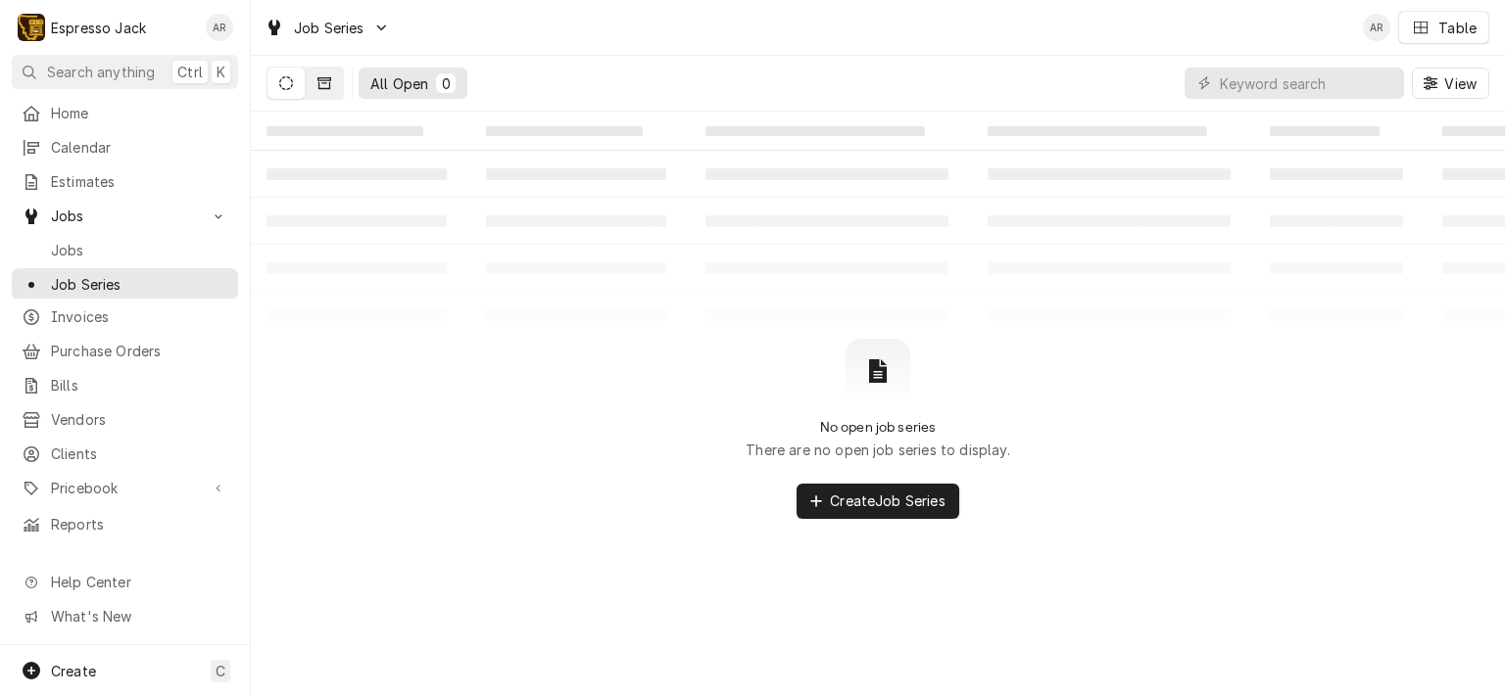
click at [329, 79] on icon "Dynamic Content Wrapper" at bounding box center [324, 83] width 14 height 12
click at [76, 242] on span "Jobs" at bounding box center [139, 250] width 177 height 21
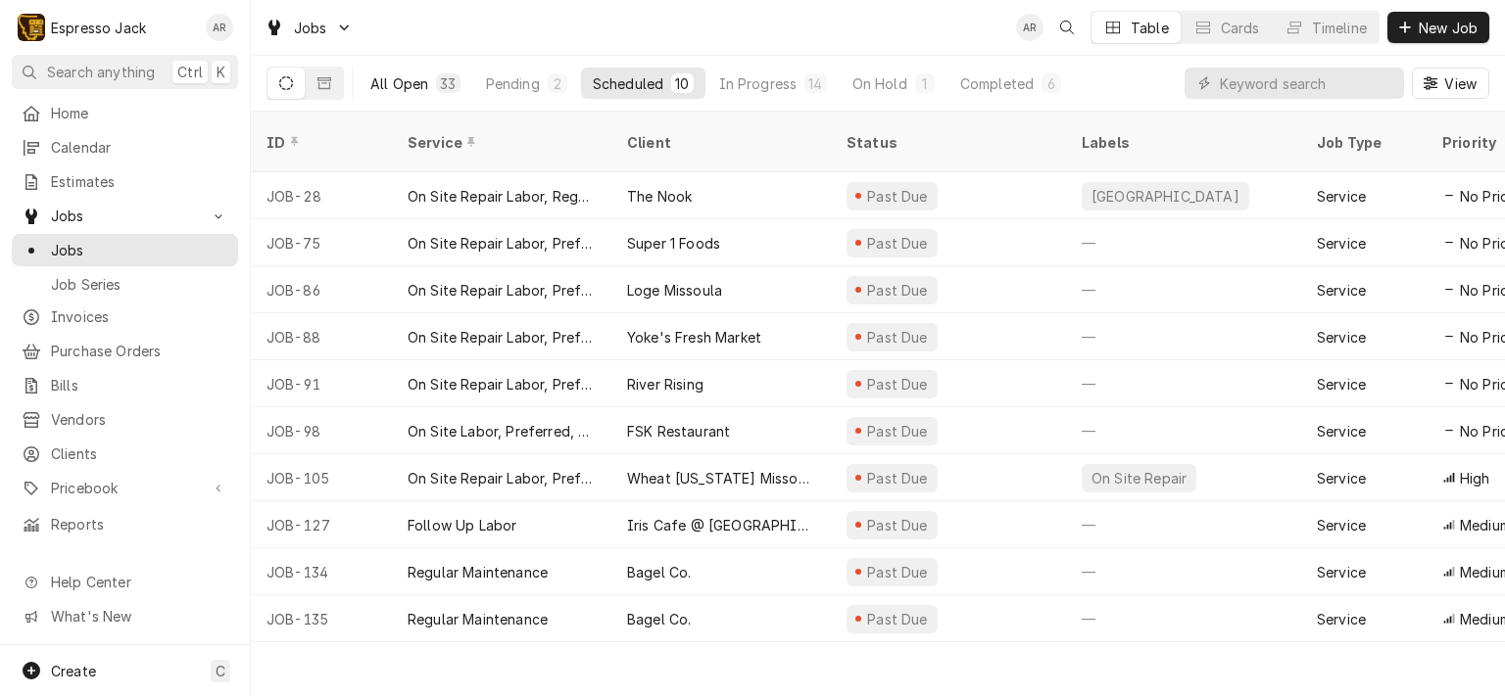
click at [402, 80] on div "All Open" at bounding box center [399, 83] width 58 height 21
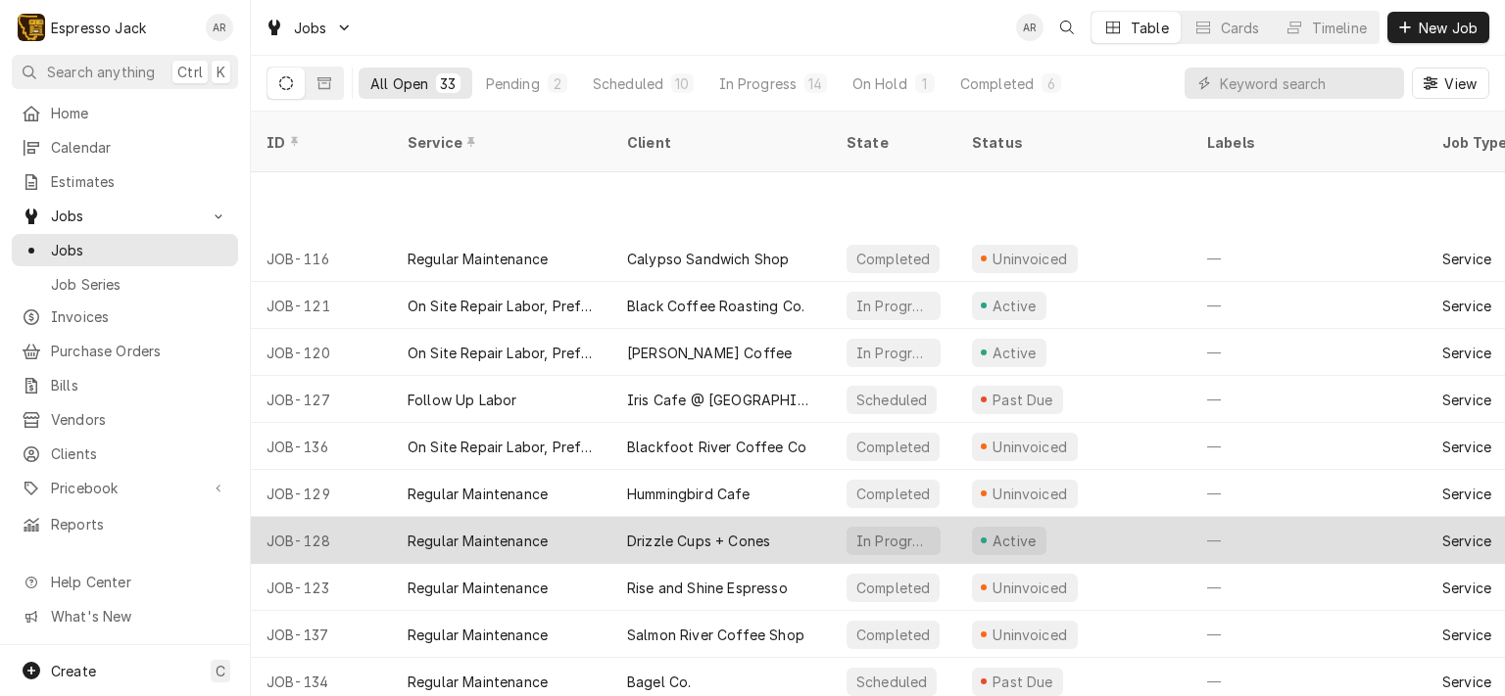
scroll to position [1019, 0]
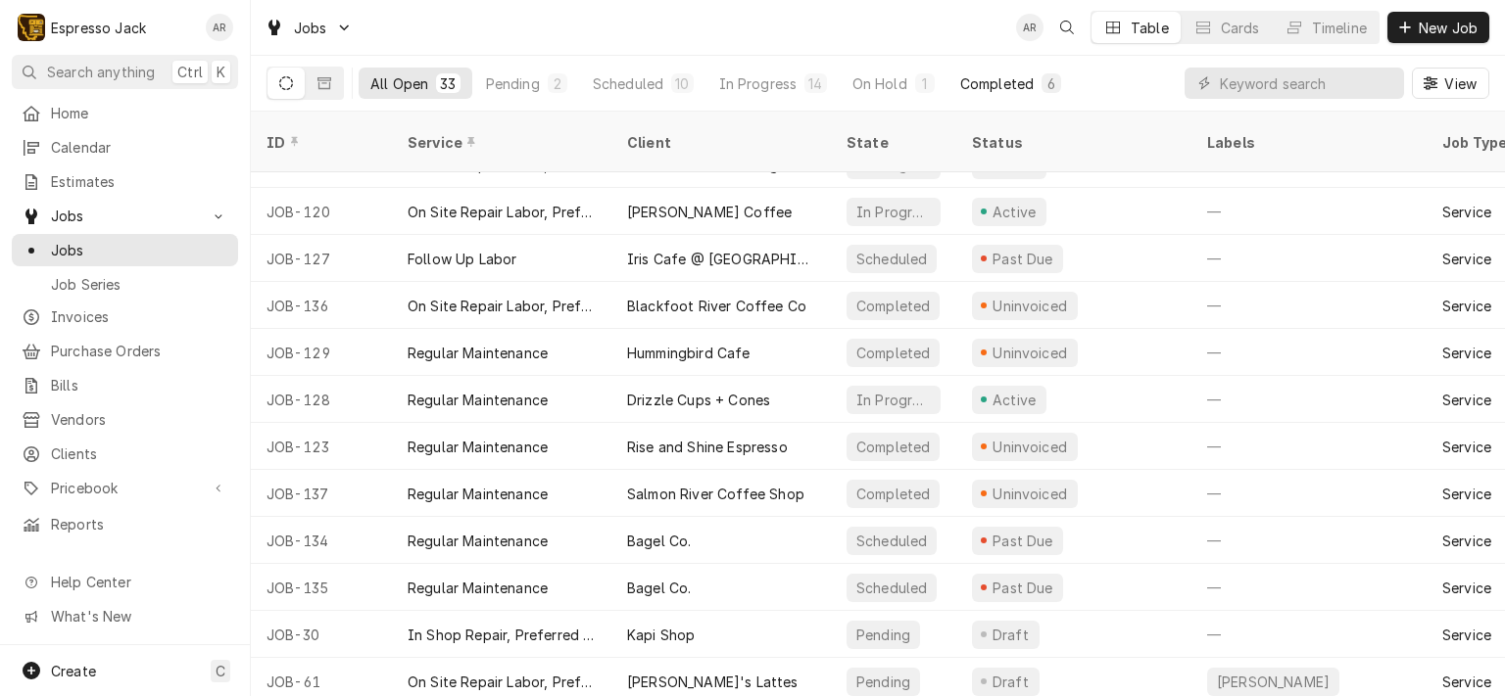
click at [999, 84] on div "Completed" at bounding box center [996, 83] width 73 height 21
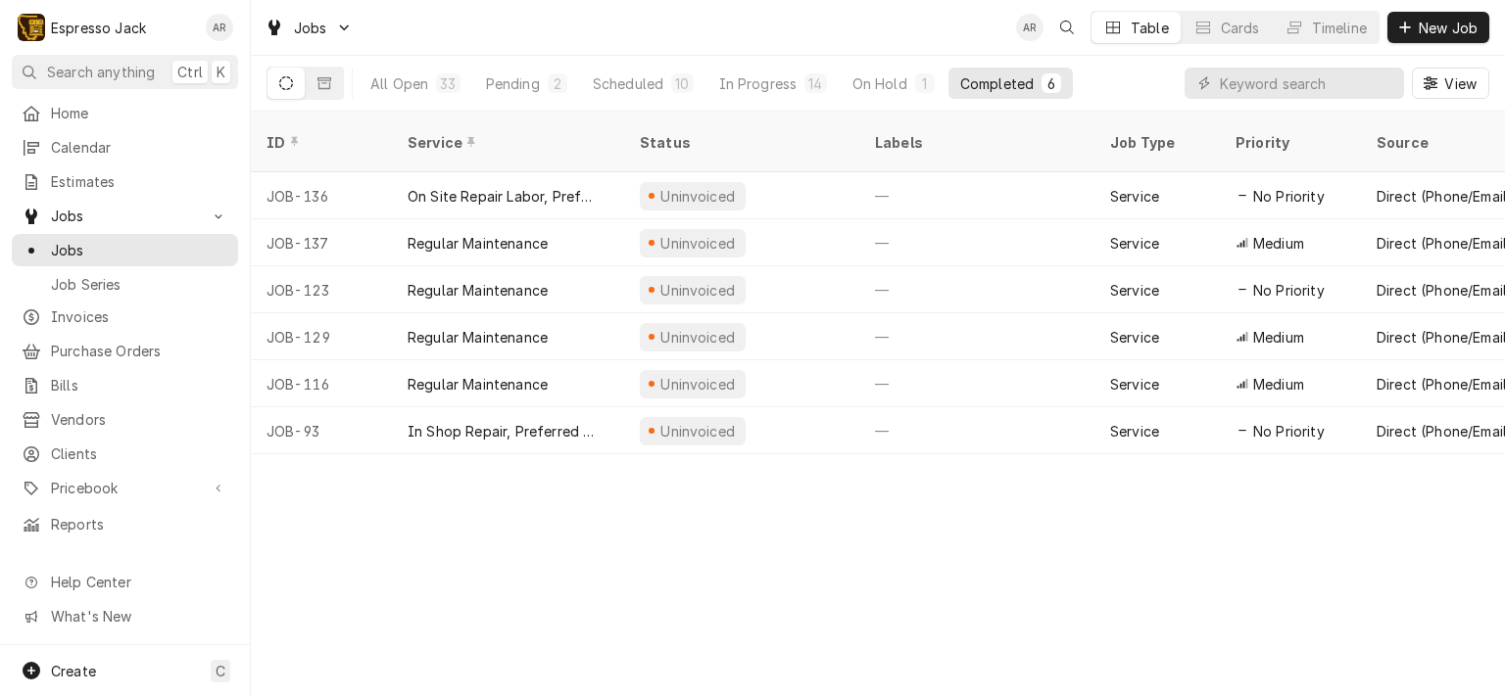
scroll to position [0, 0]
